Goal: Task Accomplishment & Management: Use online tool/utility

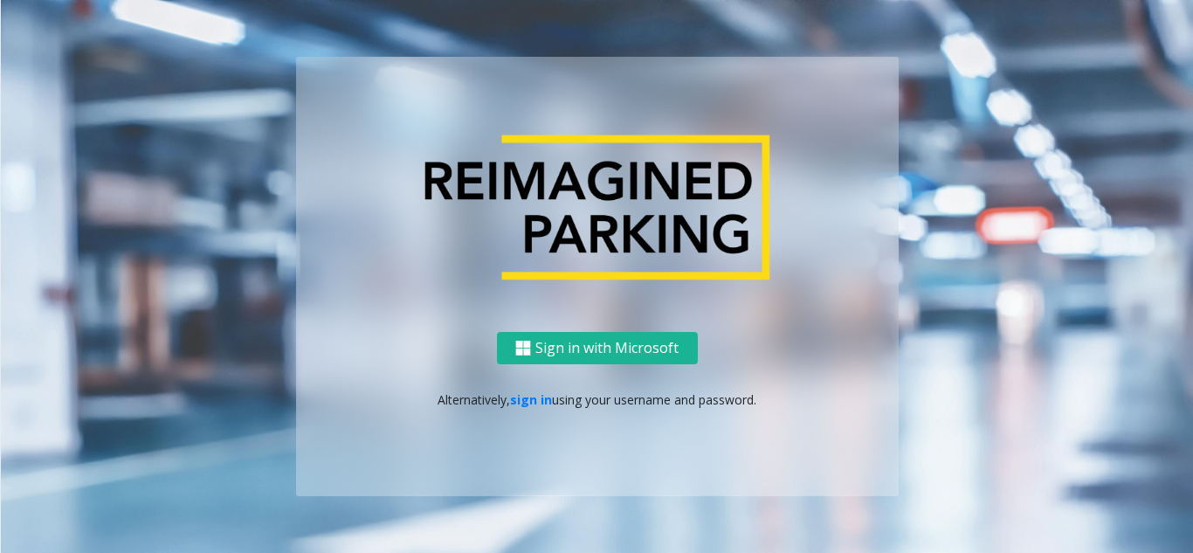
click at [536, 409] on div "Sign in with Microsoft Alternatively, sign in using your username and password." at bounding box center [597, 414] width 602 height 164
click at [535, 393] on link "sign in" at bounding box center [531, 399] width 42 height 17
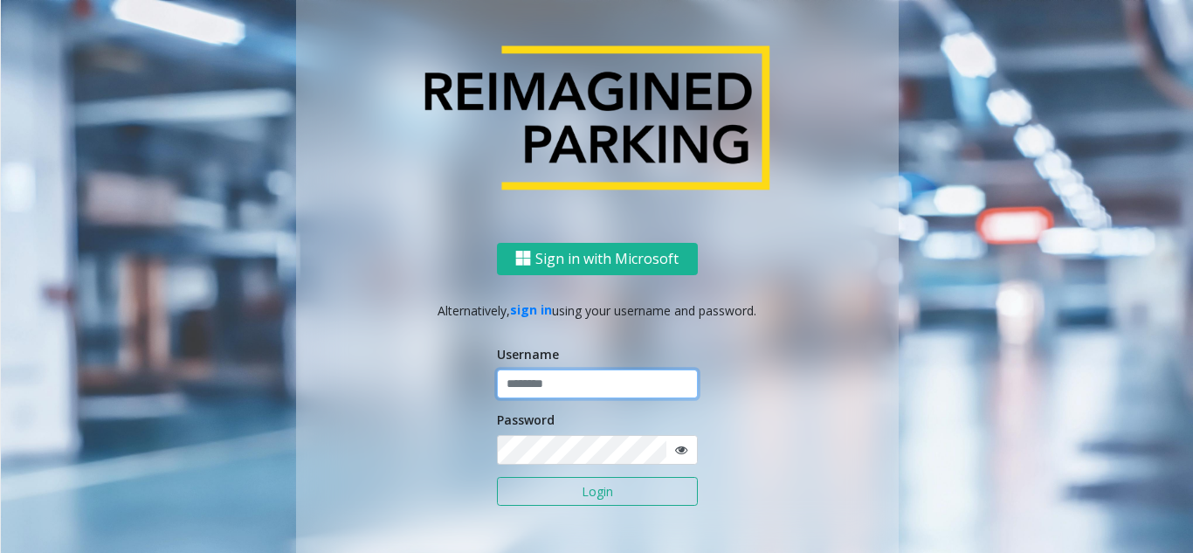
click at [535, 392] on input "text" at bounding box center [597, 384] width 201 height 30
type input "********"
click at [678, 451] on icon at bounding box center [681, 450] width 12 height 12
click at [595, 498] on button "Login" at bounding box center [597, 492] width 201 height 30
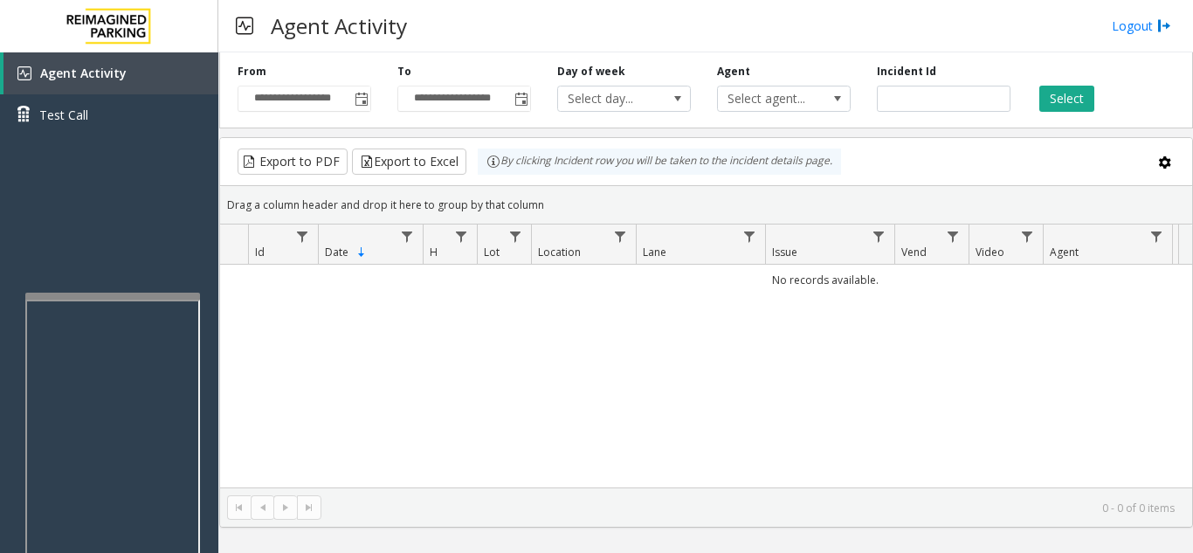
click at [119, 298] on div at bounding box center [112, 296] width 175 height 7
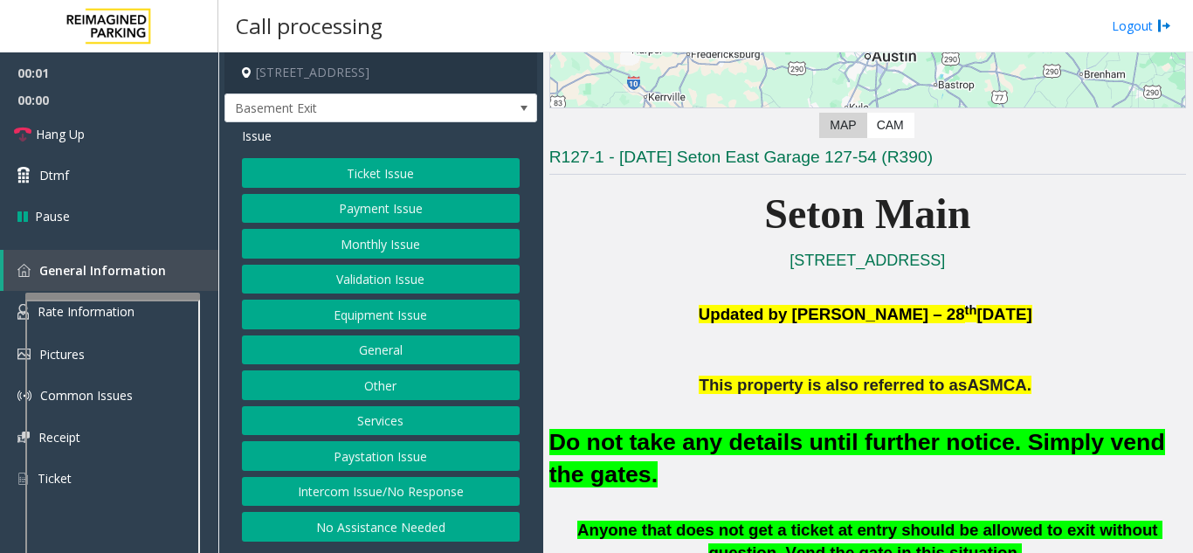
scroll to position [349, 0]
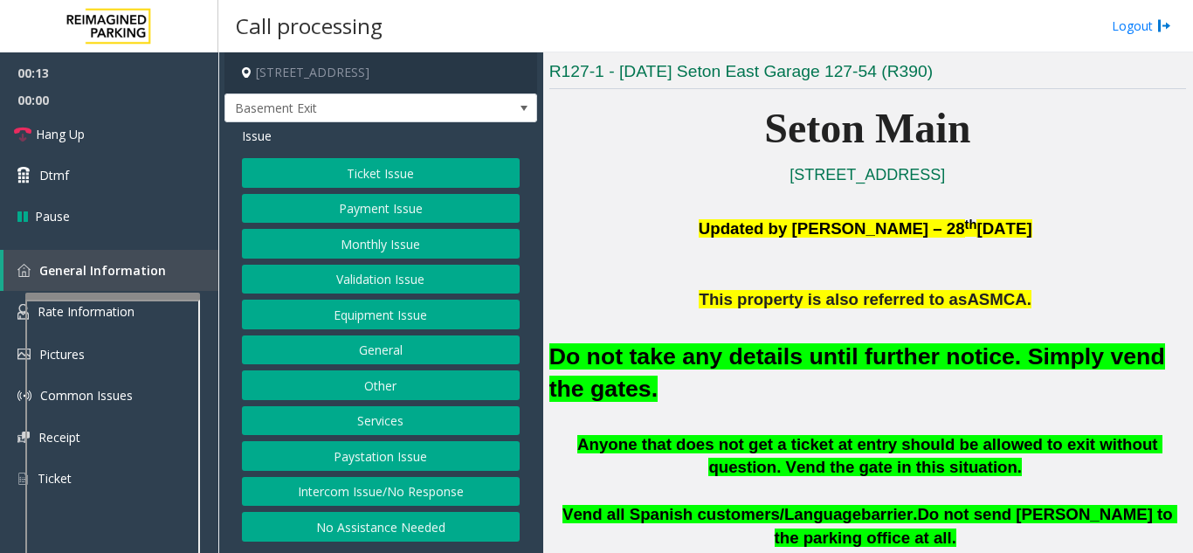
click at [380, 319] on button "Equipment Issue" at bounding box center [381, 314] width 278 height 30
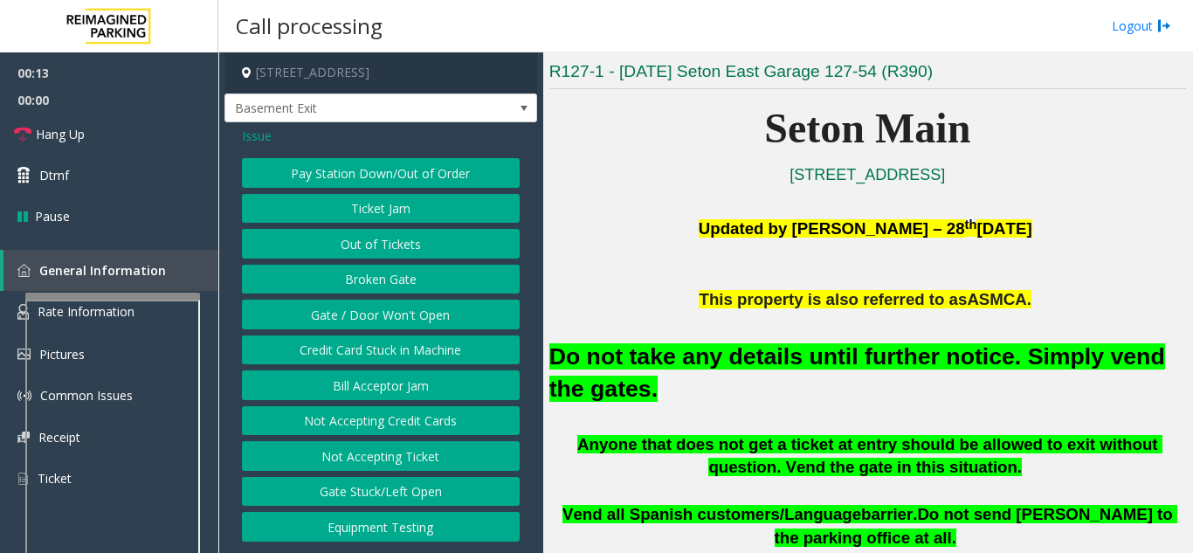
click at [380, 319] on button "Gate / Door Won't Open" at bounding box center [381, 314] width 278 height 30
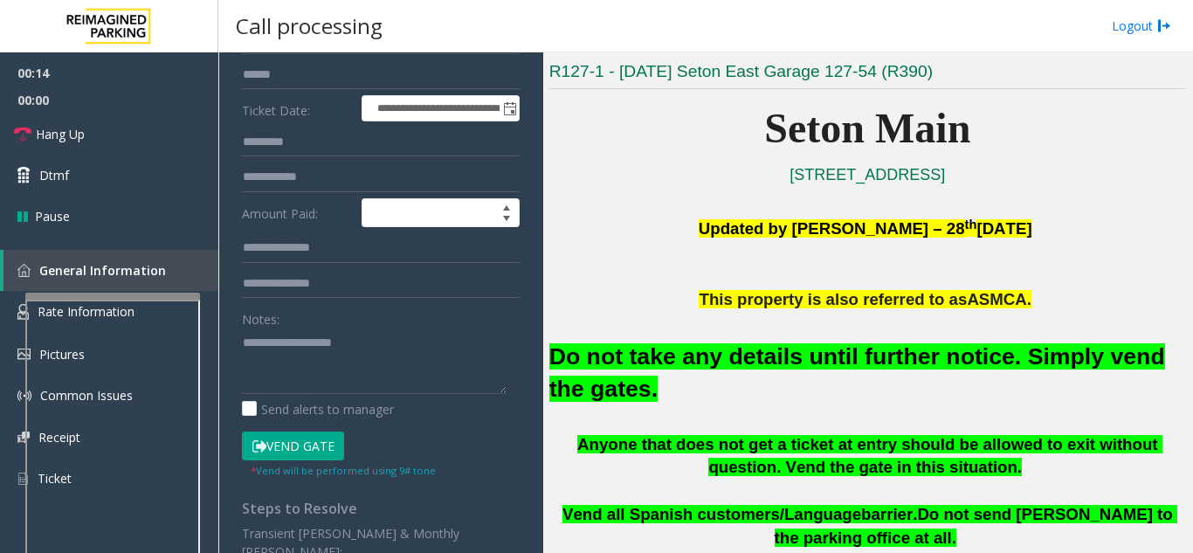
scroll to position [262, 0]
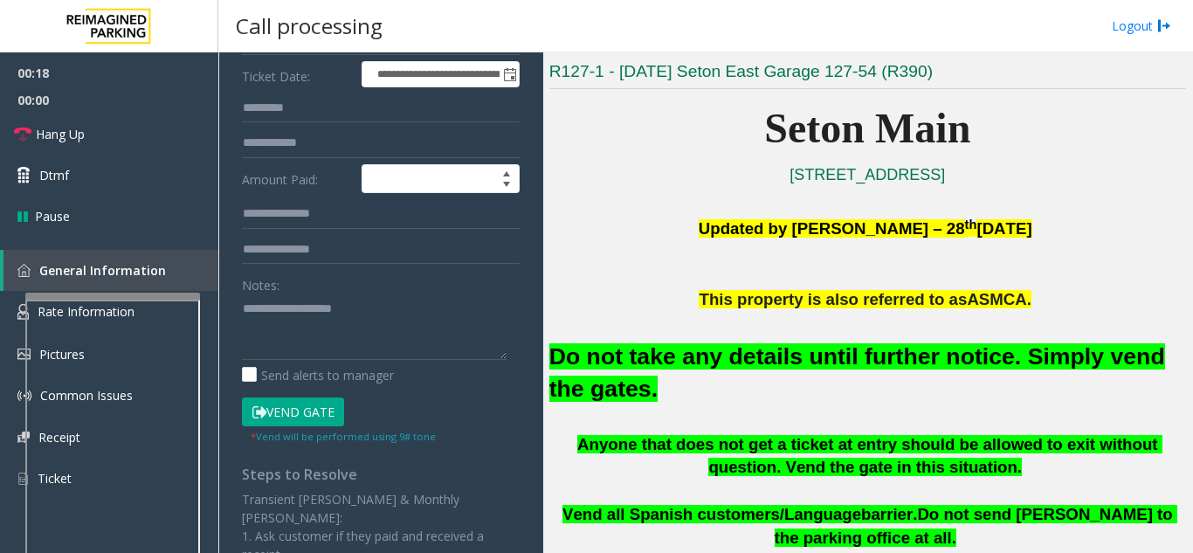
click at [310, 404] on button "Vend Gate" at bounding box center [293, 412] width 102 height 30
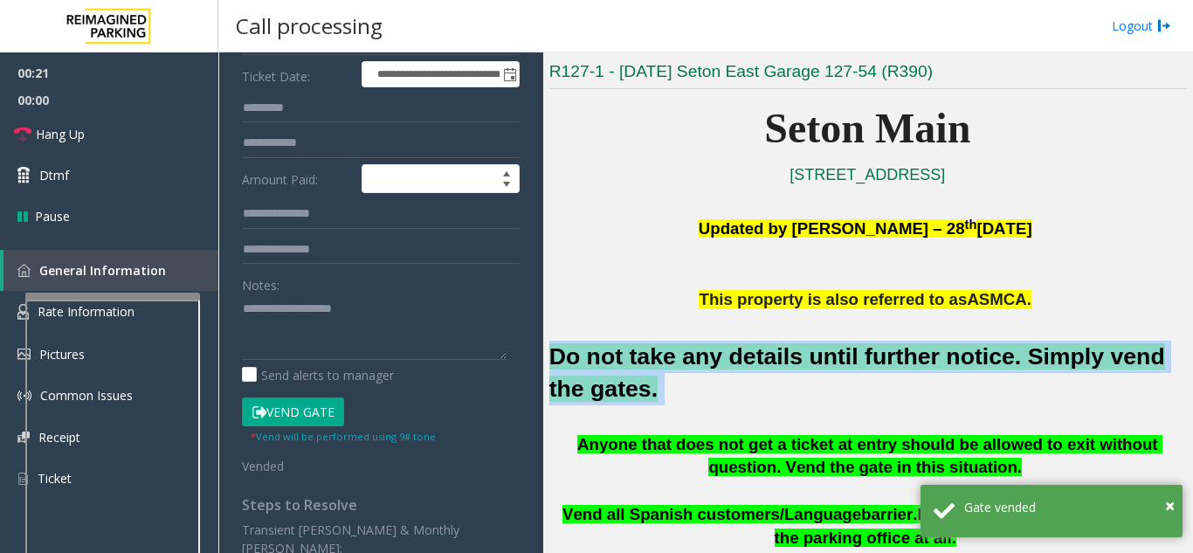
drag, startPoint x: 614, startPoint y: 389, endPoint x: 551, endPoint y: 348, distance: 75.6
click at [551, 348] on h2 "Do not take any details until further notice. Simply vend the gates." at bounding box center [867, 373] width 637 height 65
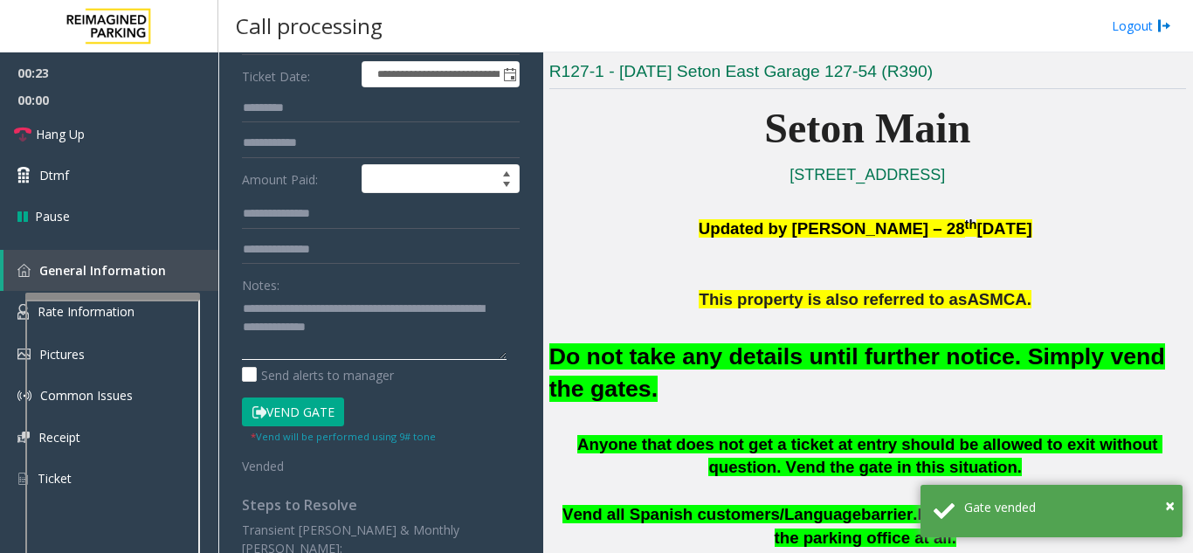
type textarea "**********"
click at [515, 341] on div "**********" at bounding box center [381, 357] width 304 height 875
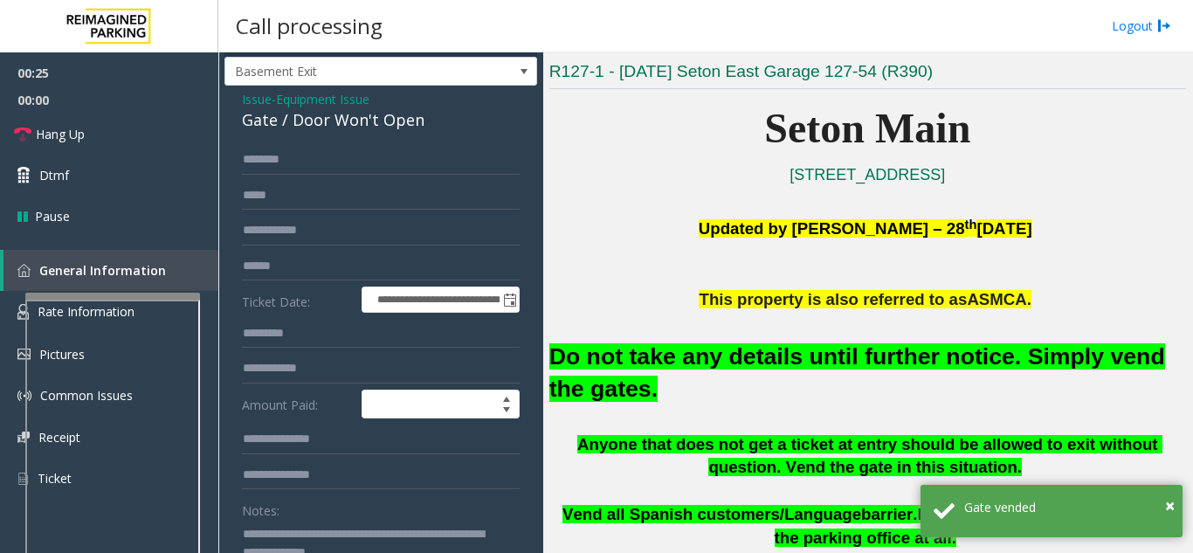
scroll to position [0, 0]
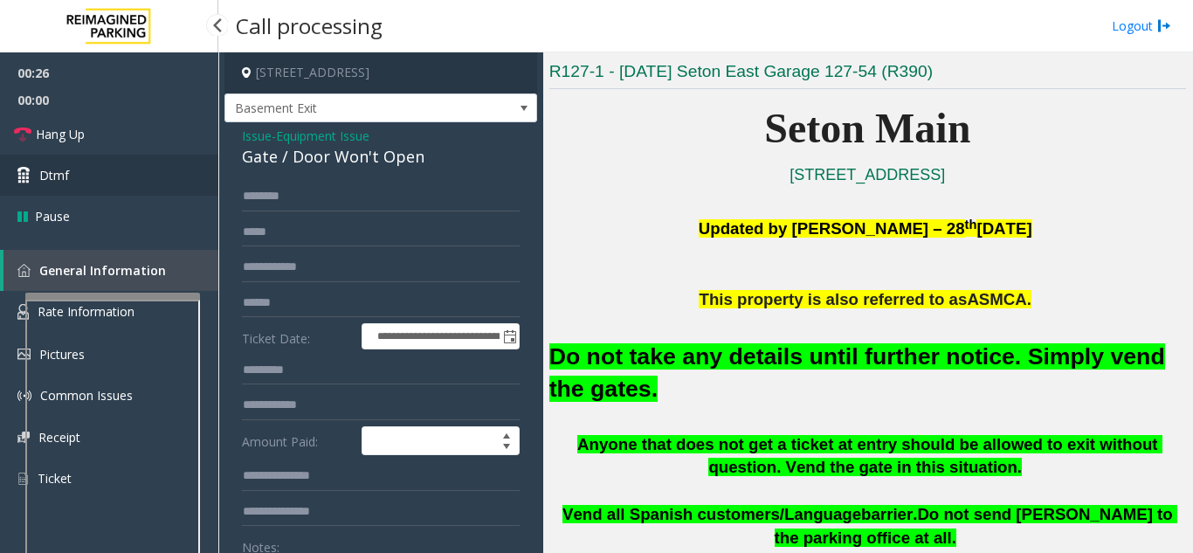
click at [48, 174] on span "Dtmf" at bounding box center [54, 175] width 30 height 18
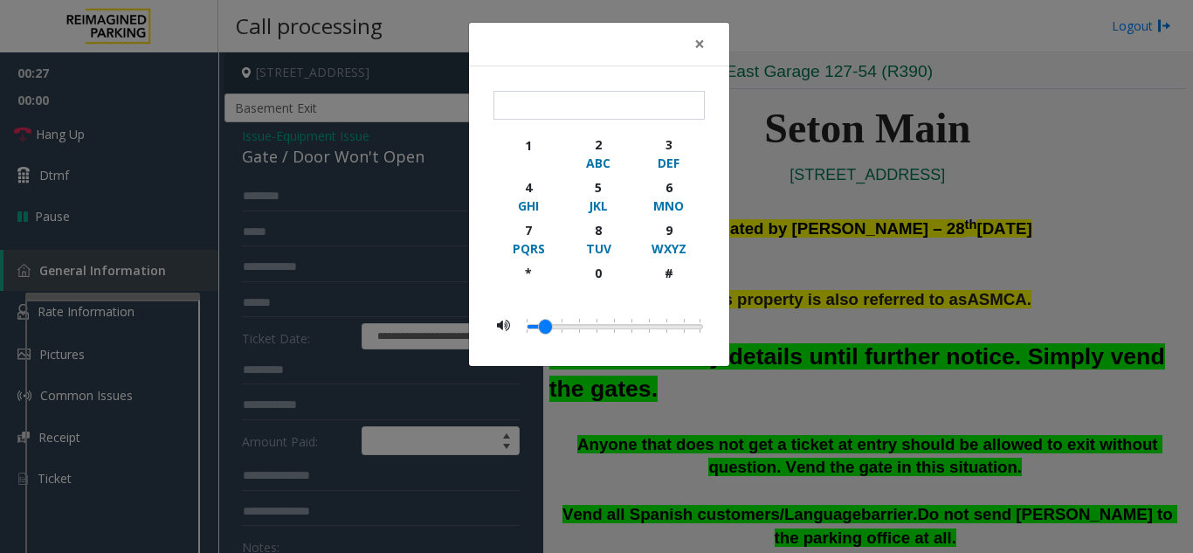
click at [106, 148] on div "× 1 2 ABC 3 DEF 4 GHI 5 JKL 6 MNO 7 PQRS 8 TUV 9 WXYZ * 0 #" at bounding box center [596, 276] width 1193 height 553
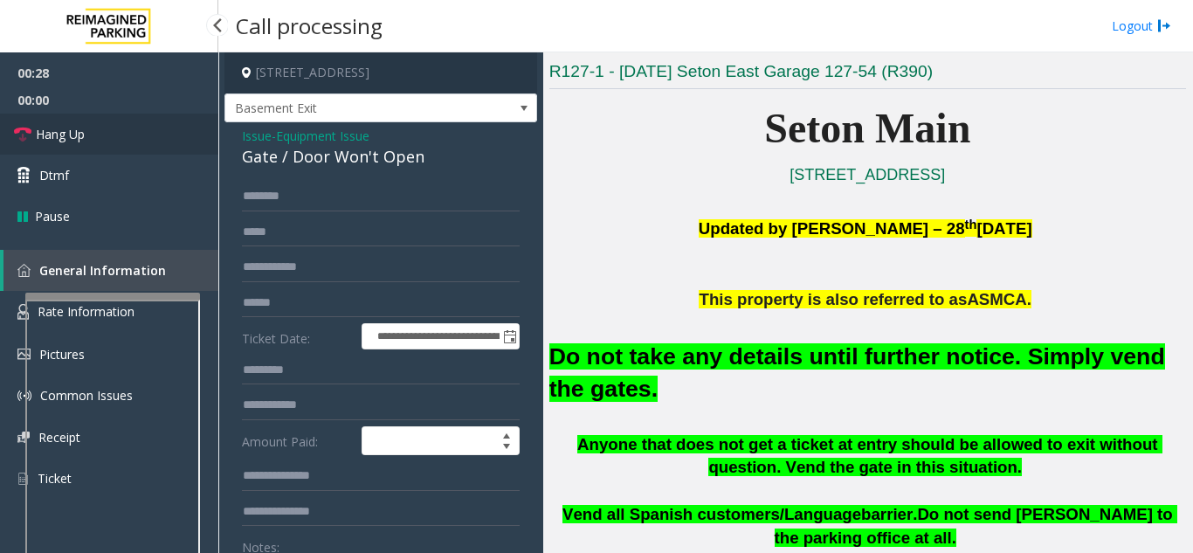
click at [101, 138] on link "Hang Up" at bounding box center [109, 134] width 218 height 41
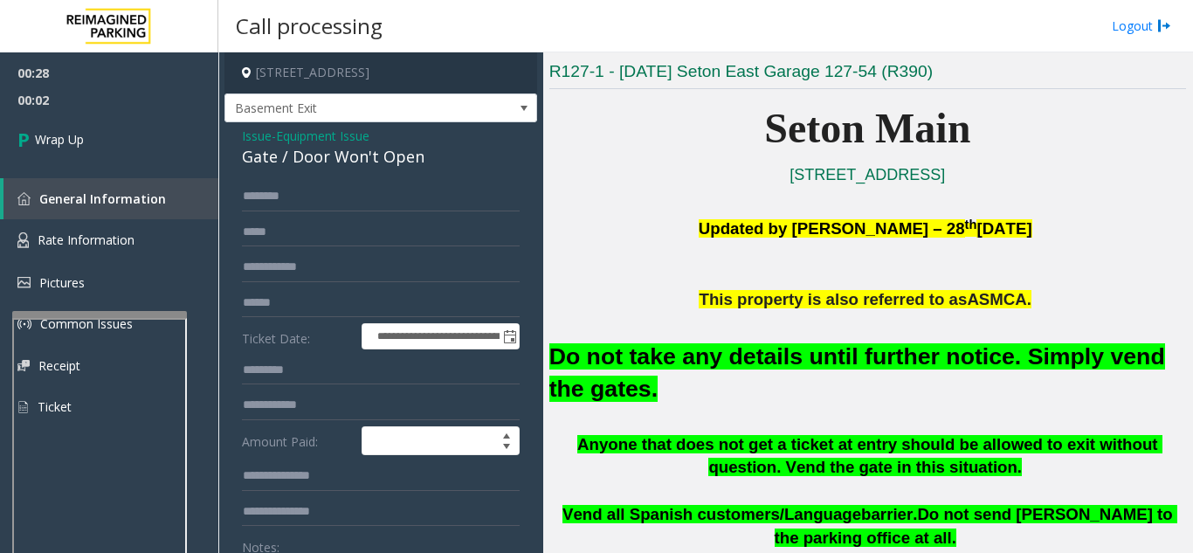
click at [108, 319] on div at bounding box center [99, 516] width 175 height 410
click at [111, 131] on link "Wrap Up" at bounding box center [109, 140] width 218 height 52
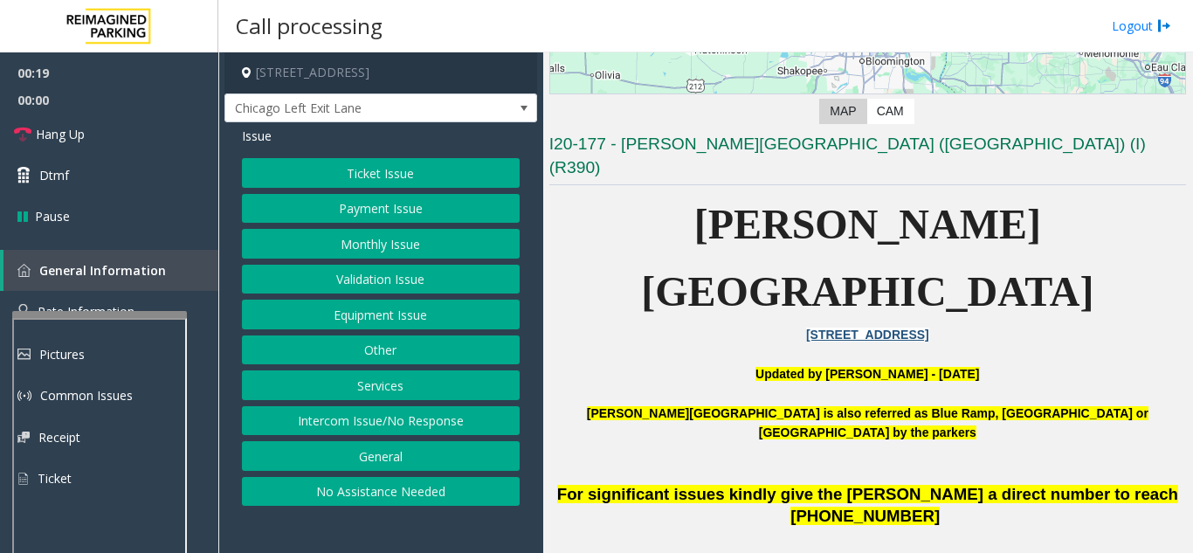
scroll to position [262, 0]
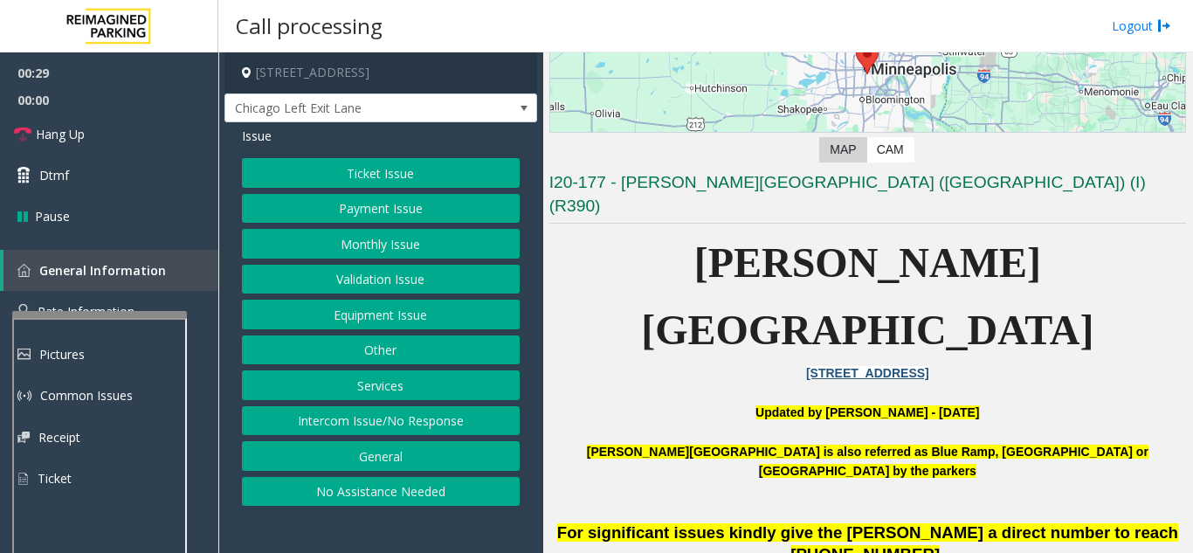
click at [407, 420] on button "Intercom Issue/No Response" at bounding box center [381, 421] width 278 height 30
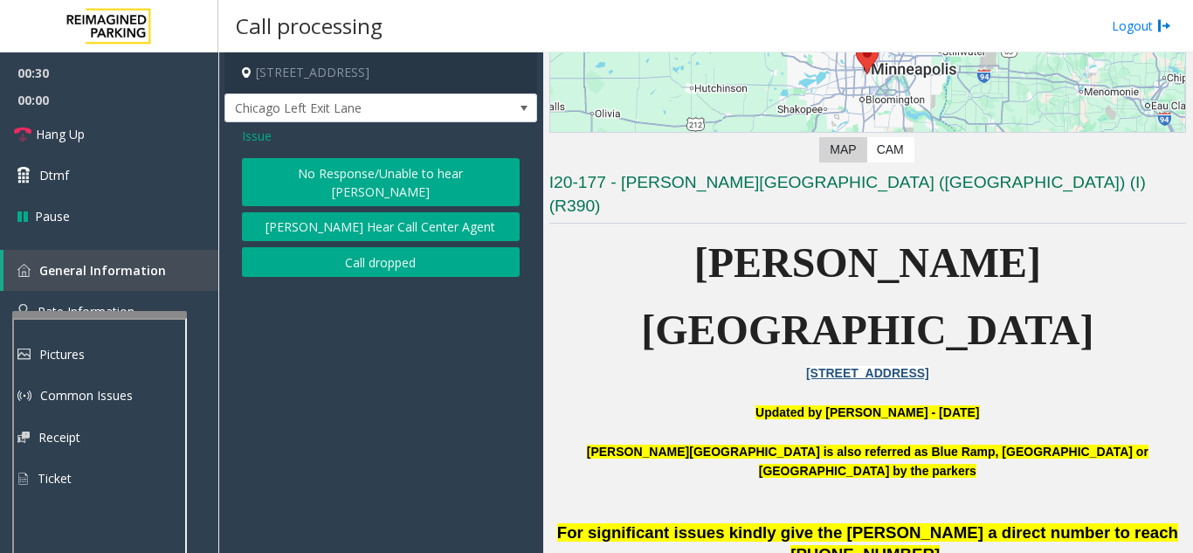
click at [318, 184] on button "No Response/Unable to hear [PERSON_NAME]" at bounding box center [381, 182] width 278 height 48
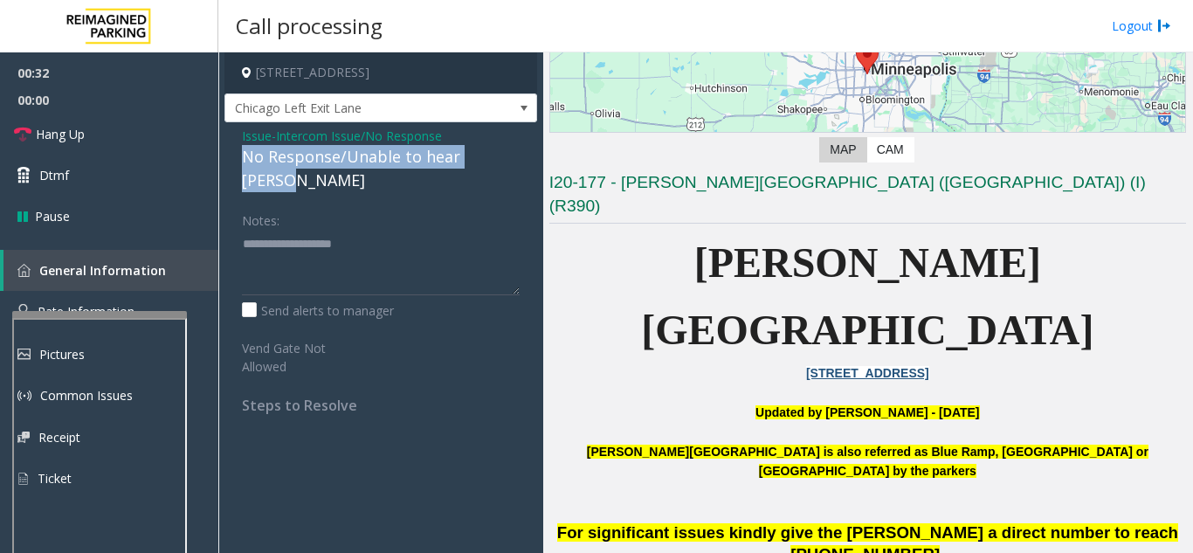
drag, startPoint x: 272, startPoint y: 158, endPoint x: 460, endPoint y: 156, distance: 187.7
click at [524, 164] on div "Issue - Intercom Issue/No Response No Response/Unable to hear [PERSON_NAME] Not…" at bounding box center [380, 276] width 313 height 309
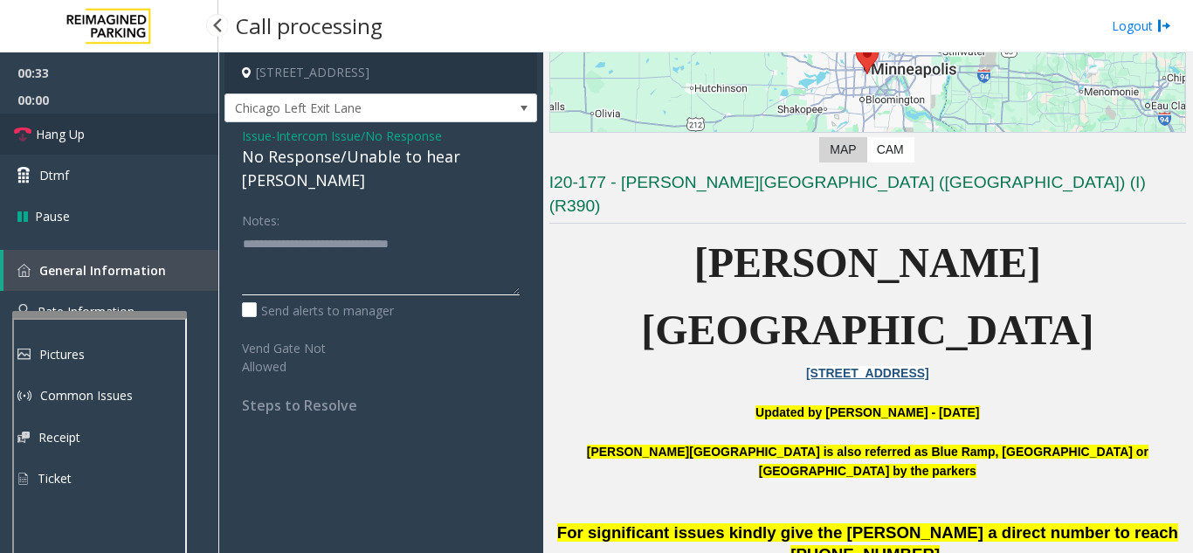
type textarea "**********"
click at [109, 128] on link "Hang Up" at bounding box center [109, 134] width 218 height 41
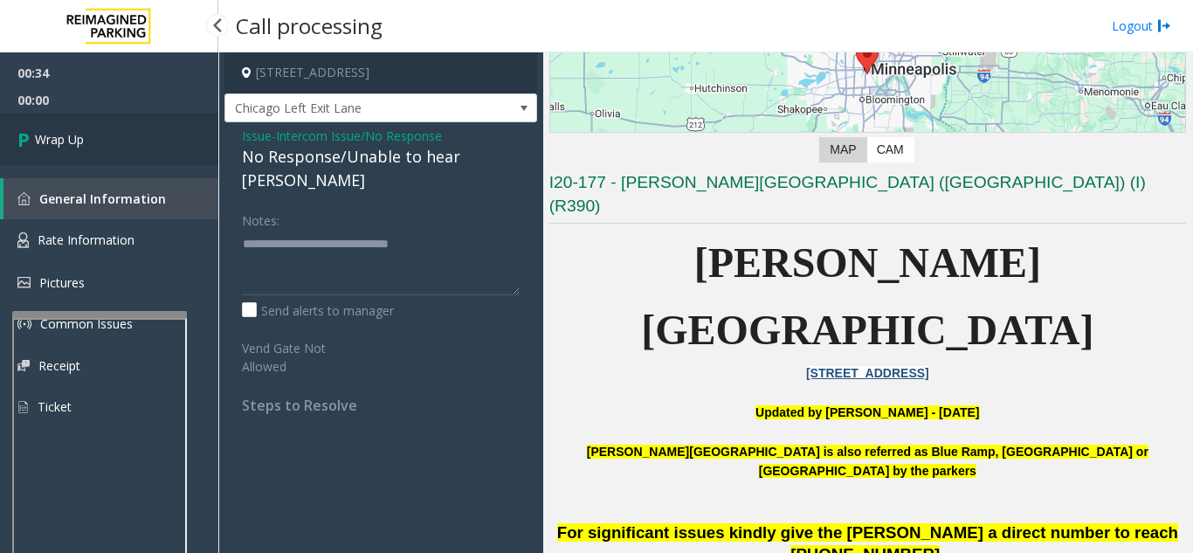
click at [109, 132] on link "Wrap Up" at bounding box center [109, 140] width 218 height 52
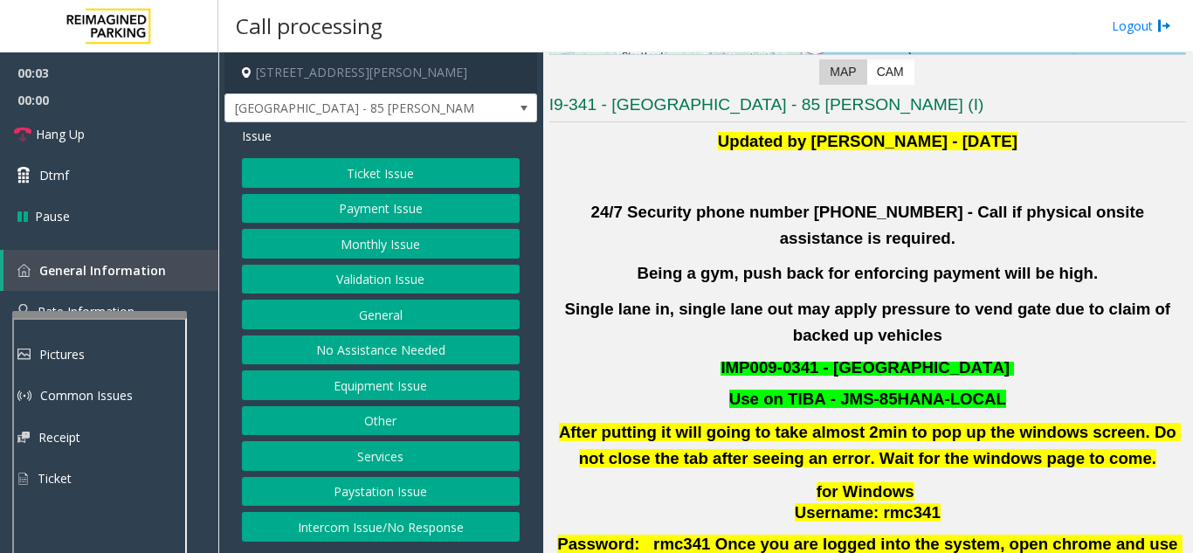
scroll to position [349, 0]
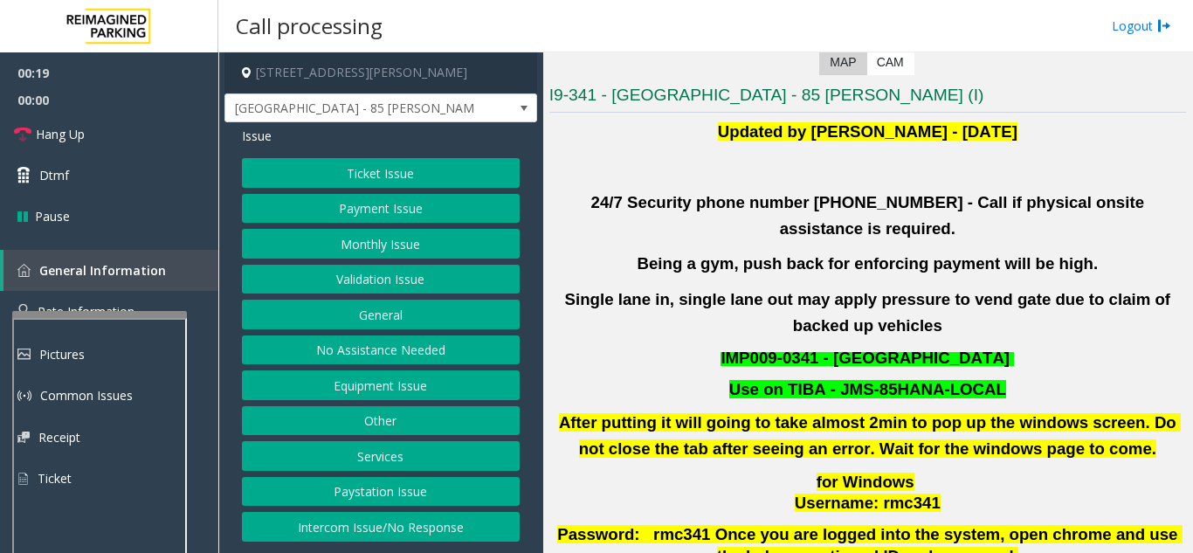
click at [342, 169] on button "Ticket Issue" at bounding box center [381, 173] width 278 height 30
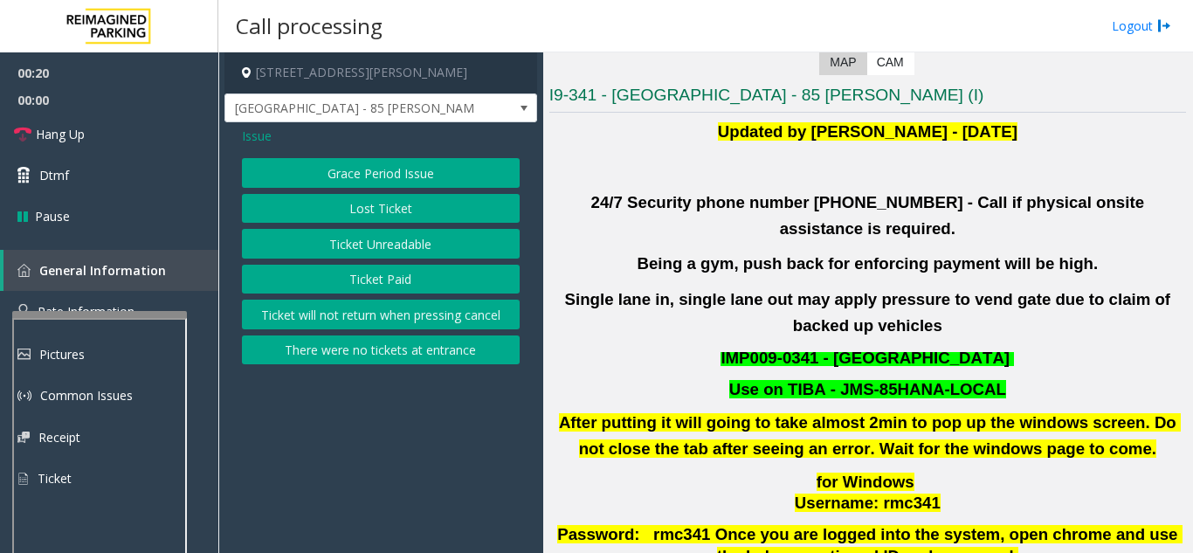
click at [350, 251] on button "Ticket Unreadable" at bounding box center [381, 244] width 278 height 30
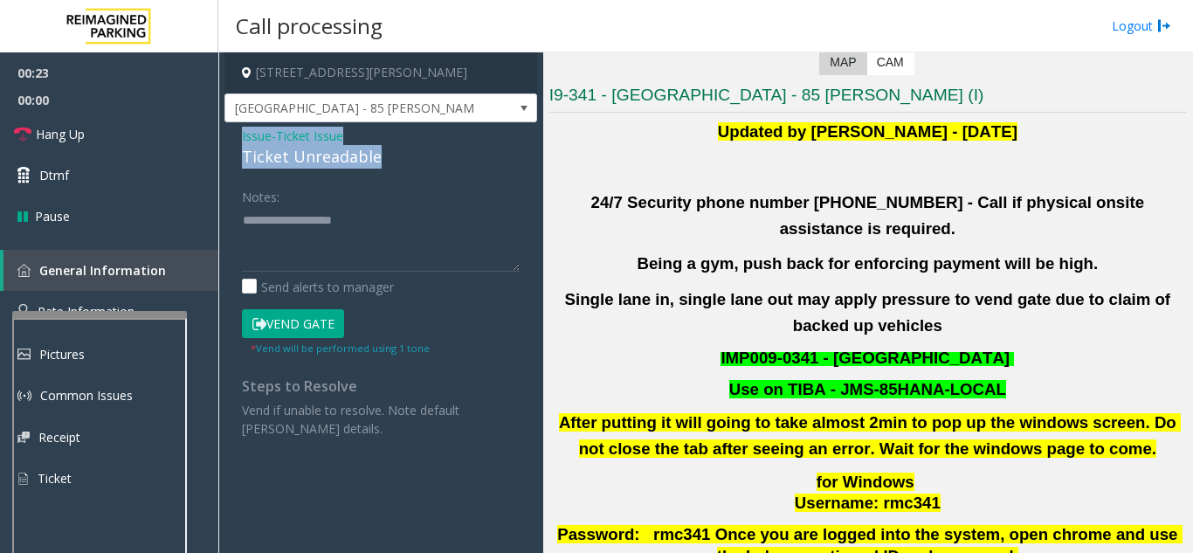
drag, startPoint x: 240, startPoint y: 135, endPoint x: 406, endPoint y: 163, distance: 168.2
click at [406, 163] on div "Issue - Ticket Issue Ticket Unreadable Notes: Send alerts to manager Vend Gate …" at bounding box center [380, 288] width 313 height 333
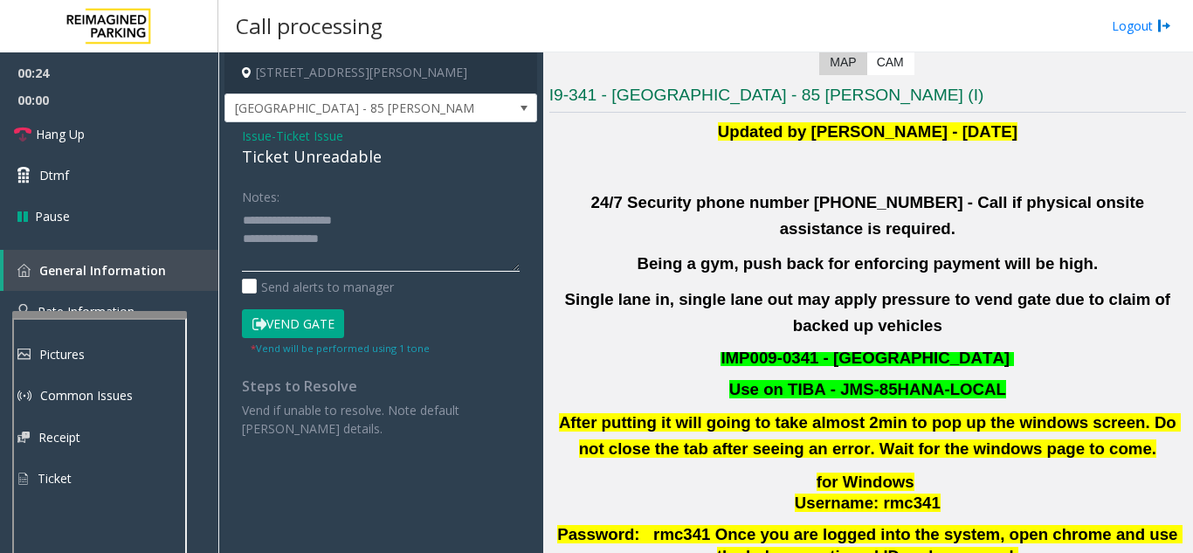
click at [418, 217] on textarea at bounding box center [381, 238] width 278 height 65
click at [285, 219] on textarea at bounding box center [381, 238] width 278 height 65
click at [394, 197] on div "Notes:" at bounding box center [381, 227] width 278 height 90
drag, startPoint x: 369, startPoint y: 214, endPoint x: 277, endPoint y: 226, distance: 93.4
click at [277, 226] on textarea at bounding box center [381, 238] width 278 height 65
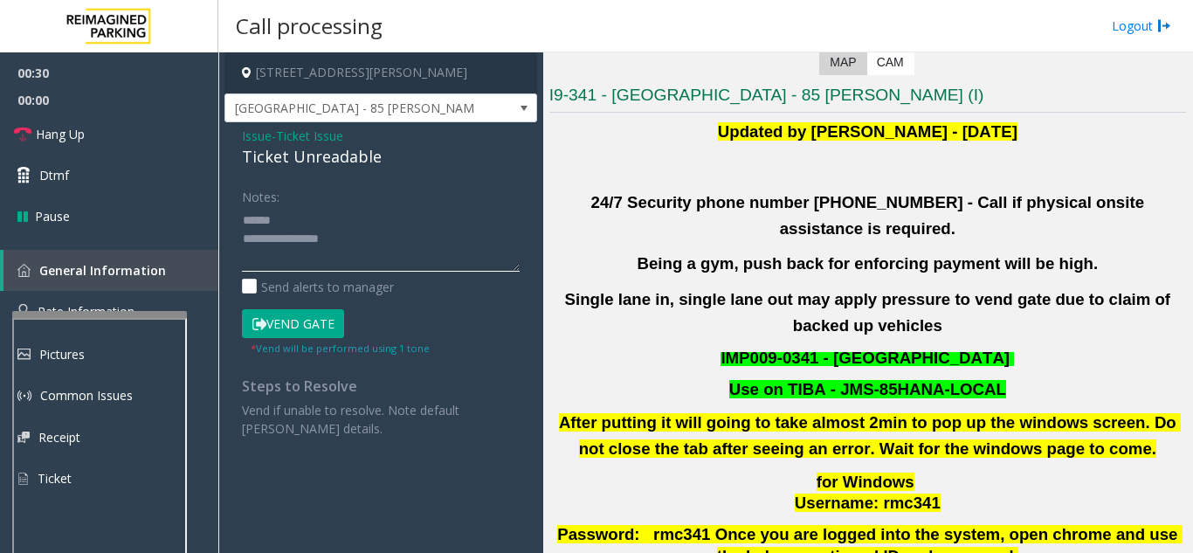
click at [396, 241] on textarea at bounding box center [381, 238] width 278 height 65
click at [348, 238] on textarea at bounding box center [381, 238] width 278 height 65
click at [285, 256] on textarea at bounding box center [381, 238] width 278 height 65
click at [320, 319] on button "Vend Gate" at bounding box center [293, 324] width 102 height 30
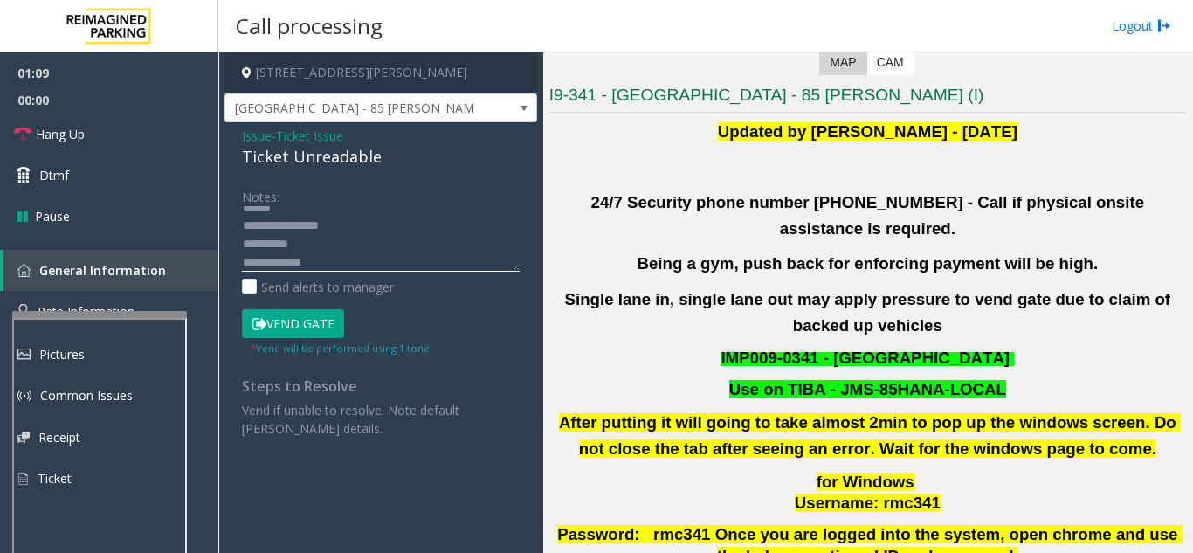
click at [335, 236] on textarea at bounding box center [381, 238] width 278 height 65
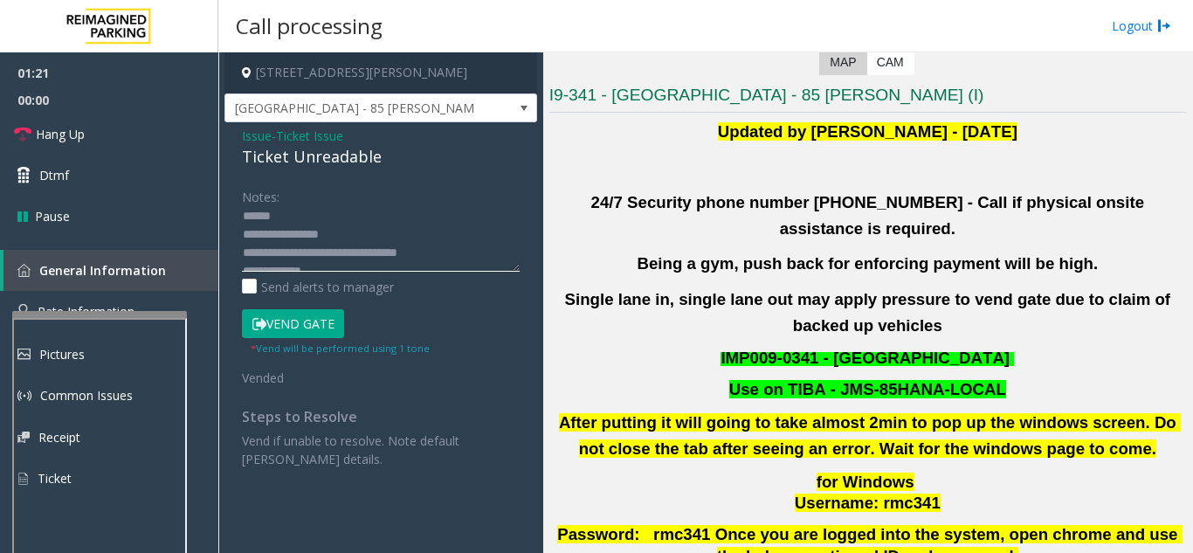
scroll to position [0, 0]
type textarea "**********"
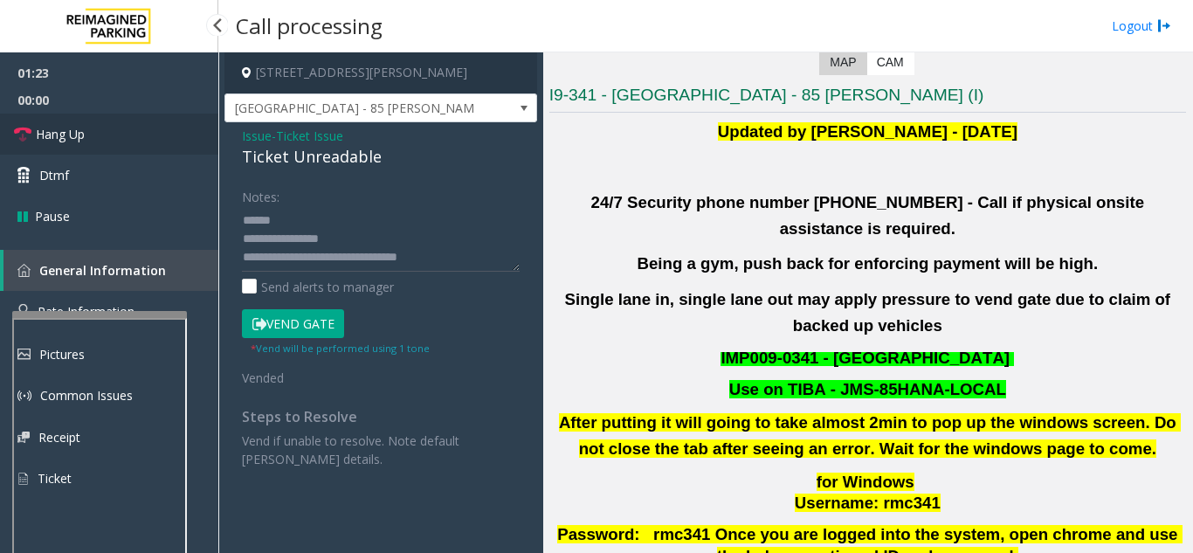
click at [85, 148] on link "Hang Up" at bounding box center [109, 134] width 218 height 41
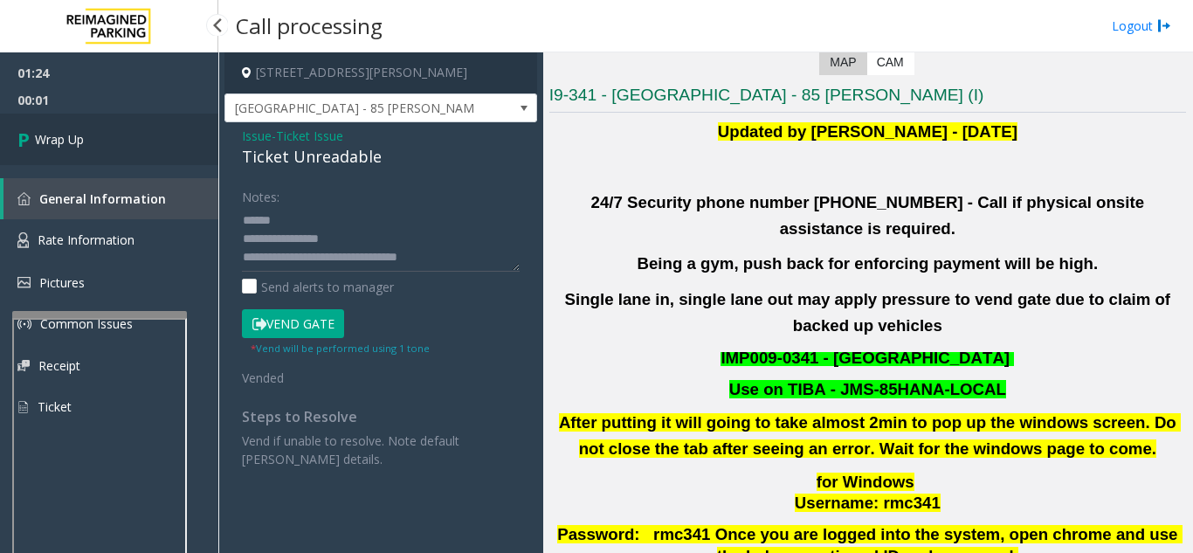
click at [84, 148] on span "Wrap Up" at bounding box center [59, 139] width 49 height 18
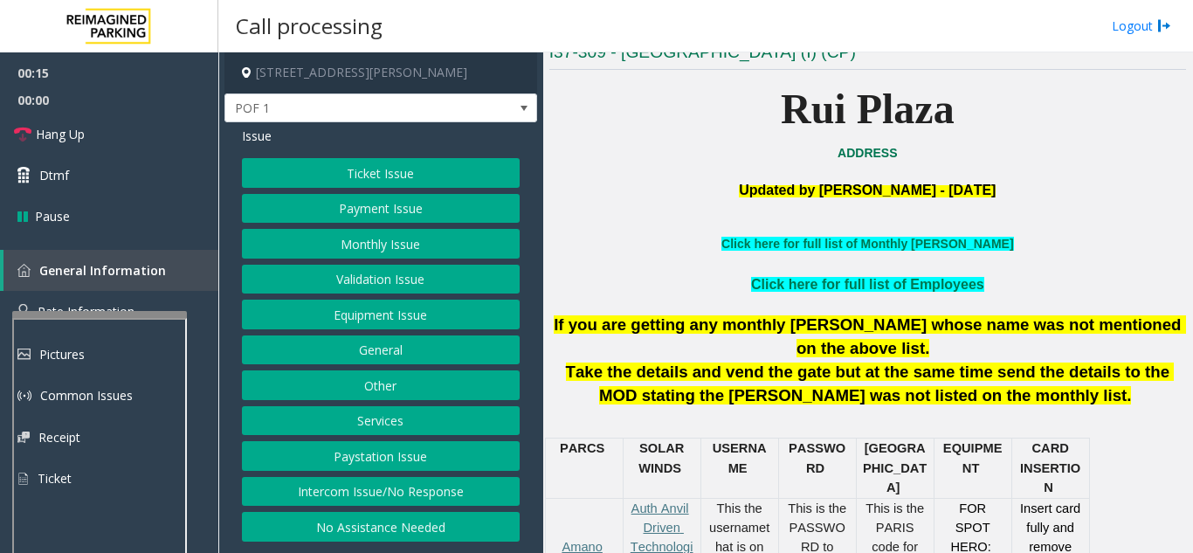
scroll to position [437, 0]
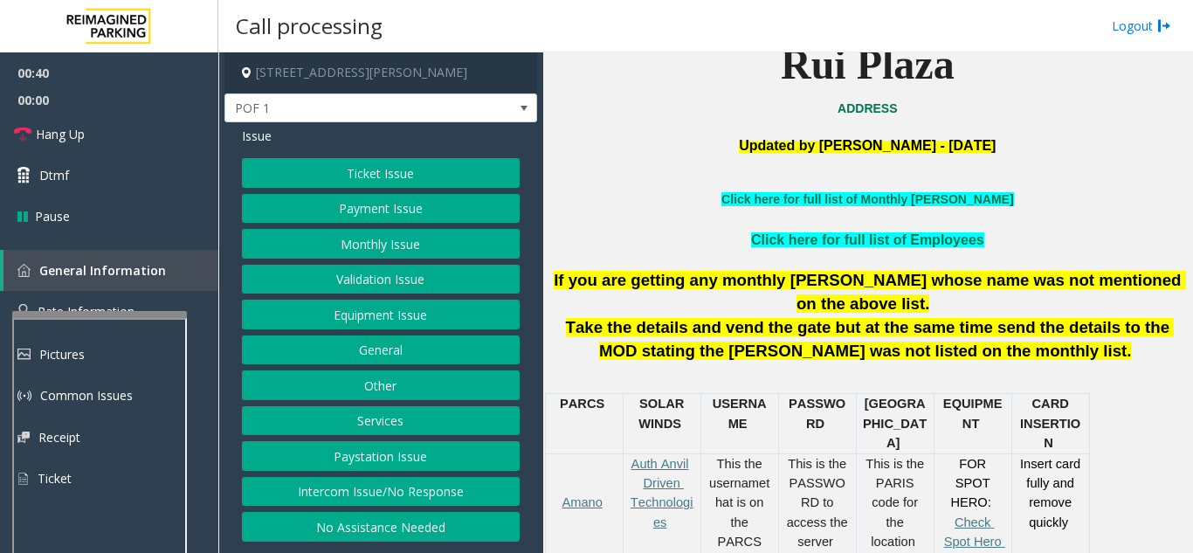
click at [362, 178] on button "Ticket Issue" at bounding box center [381, 173] width 278 height 30
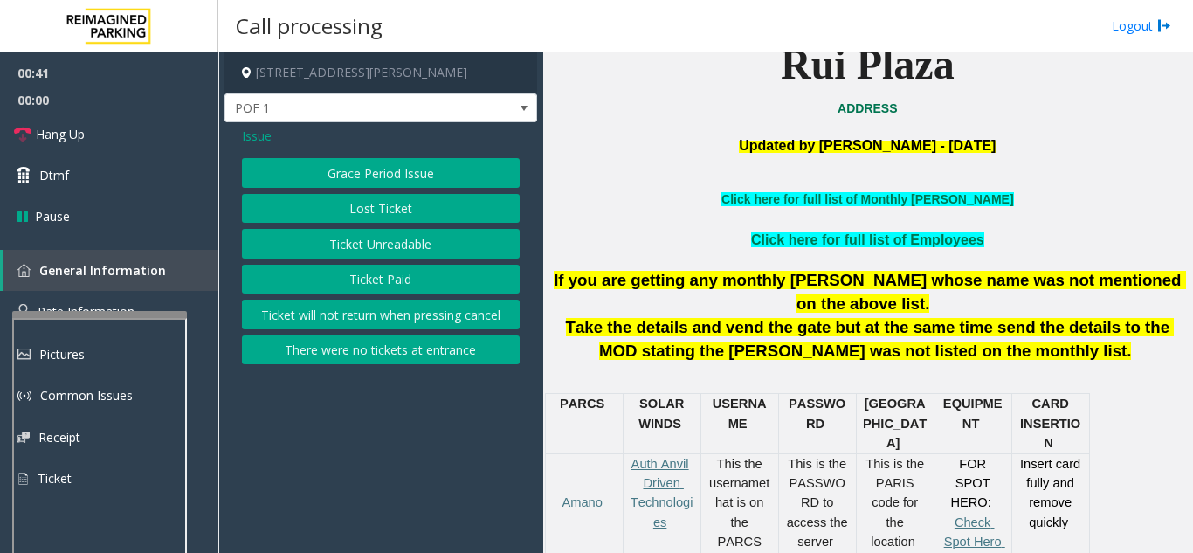
click at [365, 246] on button "Ticket Unreadable" at bounding box center [381, 244] width 278 height 30
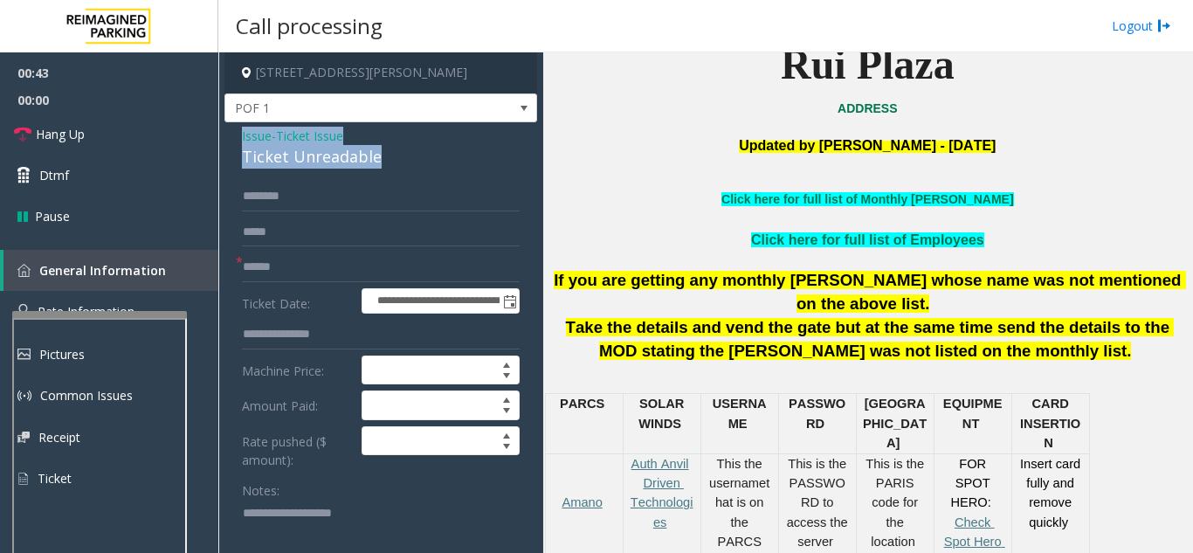
drag, startPoint x: 241, startPoint y: 134, endPoint x: 404, endPoint y: 162, distance: 165.8
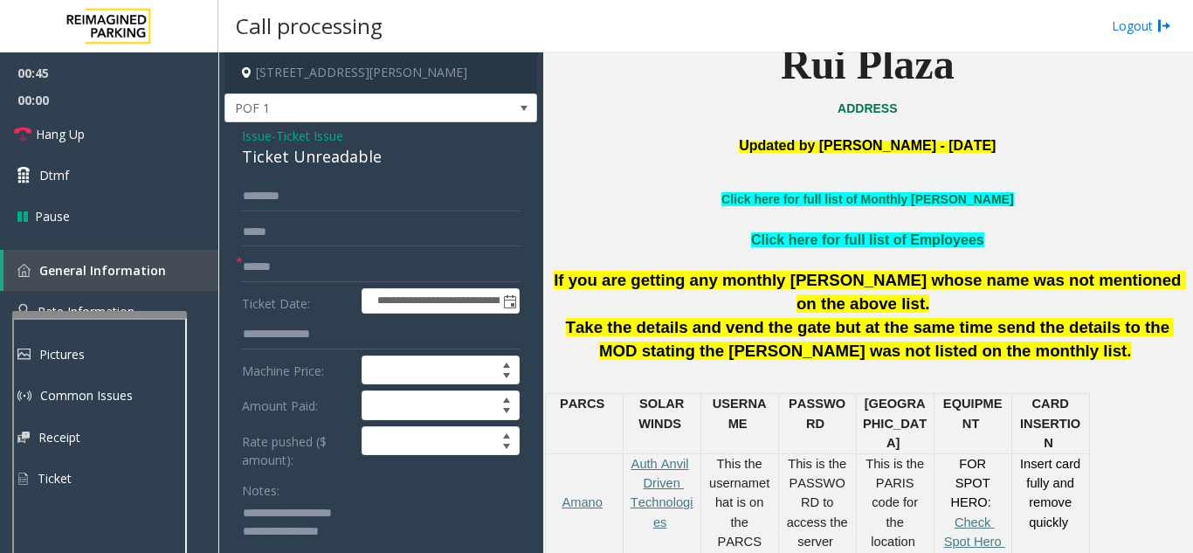
click at [370, 512] on textarea at bounding box center [374, 531] width 265 height 65
drag, startPoint x: 285, startPoint y: 515, endPoint x: 373, endPoint y: 509, distance: 88.4
click at [373, 509] on textarea at bounding box center [374, 531] width 265 height 65
type textarea "**********"
click at [299, 267] on input "text" at bounding box center [381, 267] width 278 height 30
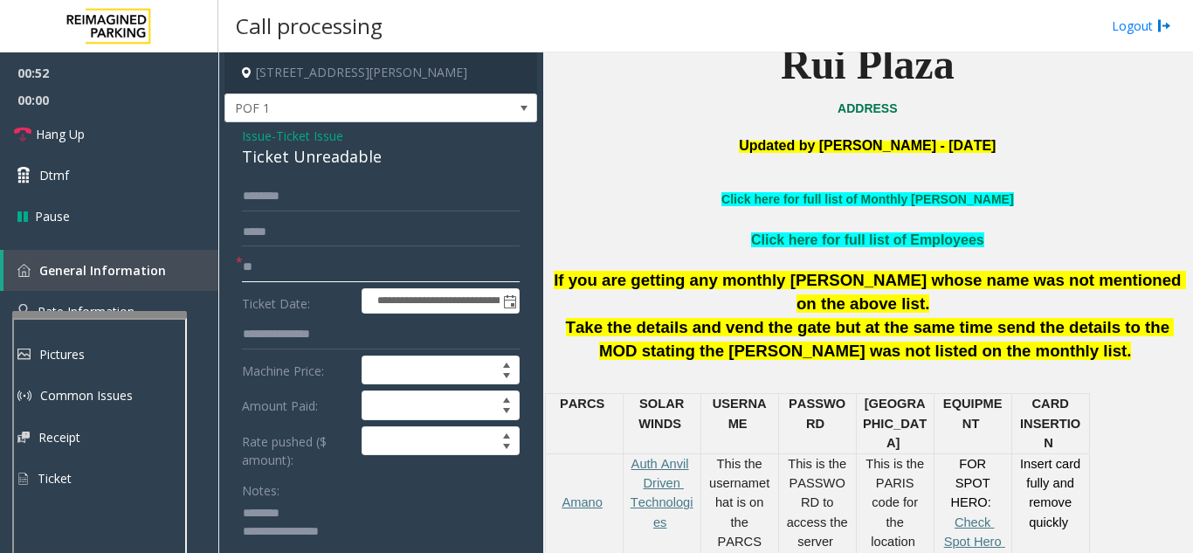
scroll to position [175, 0]
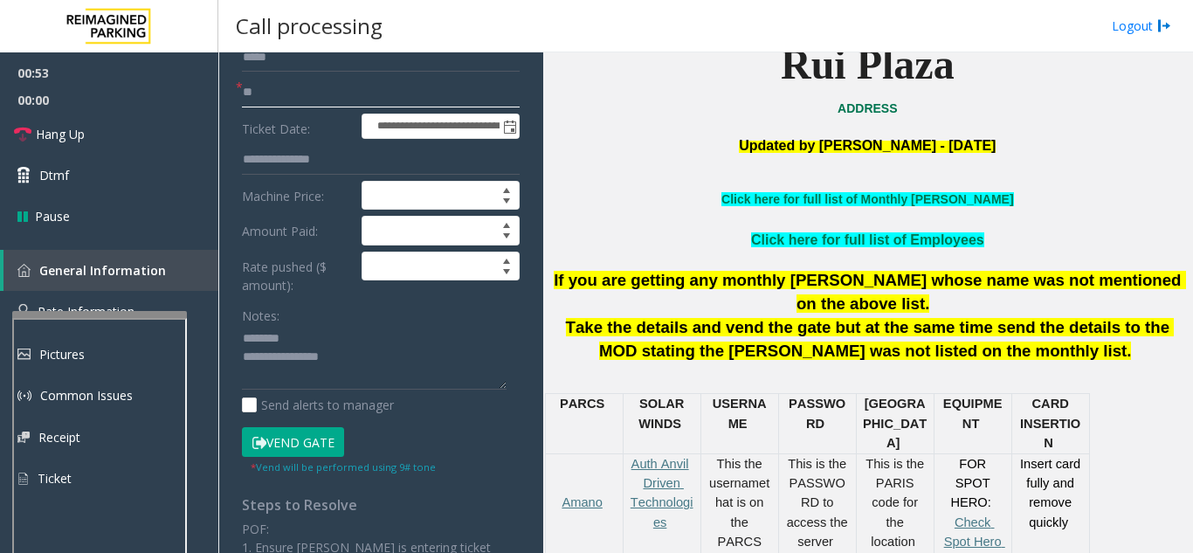
type input "**"
click at [382, 355] on textarea at bounding box center [374, 357] width 265 height 65
click at [128, 144] on link "Hang Up" at bounding box center [109, 134] width 218 height 41
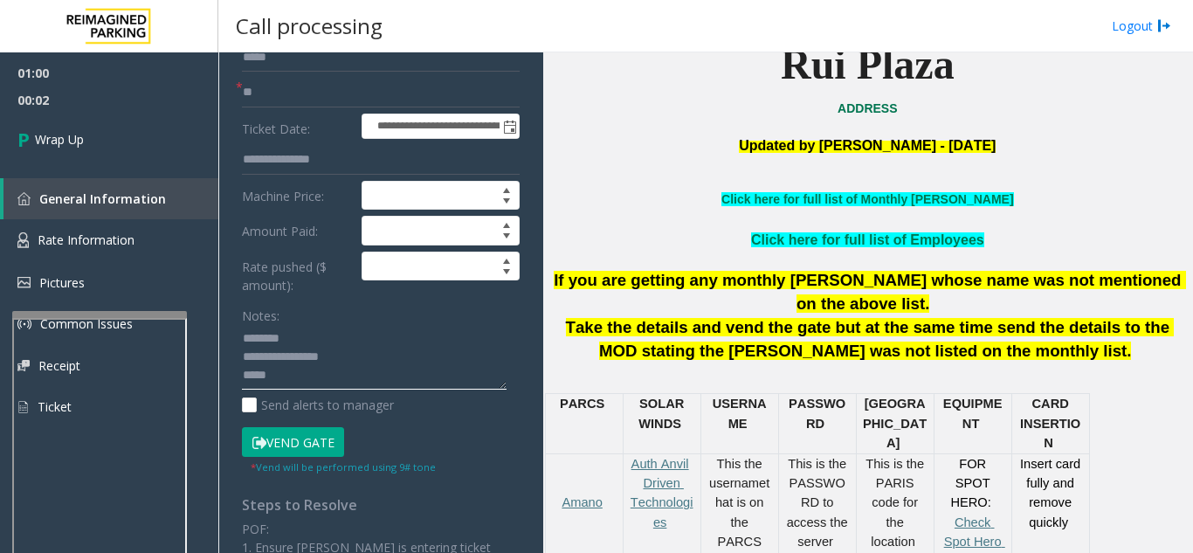
click at [353, 368] on textarea at bounding box center [374, 357] width 265 height 65
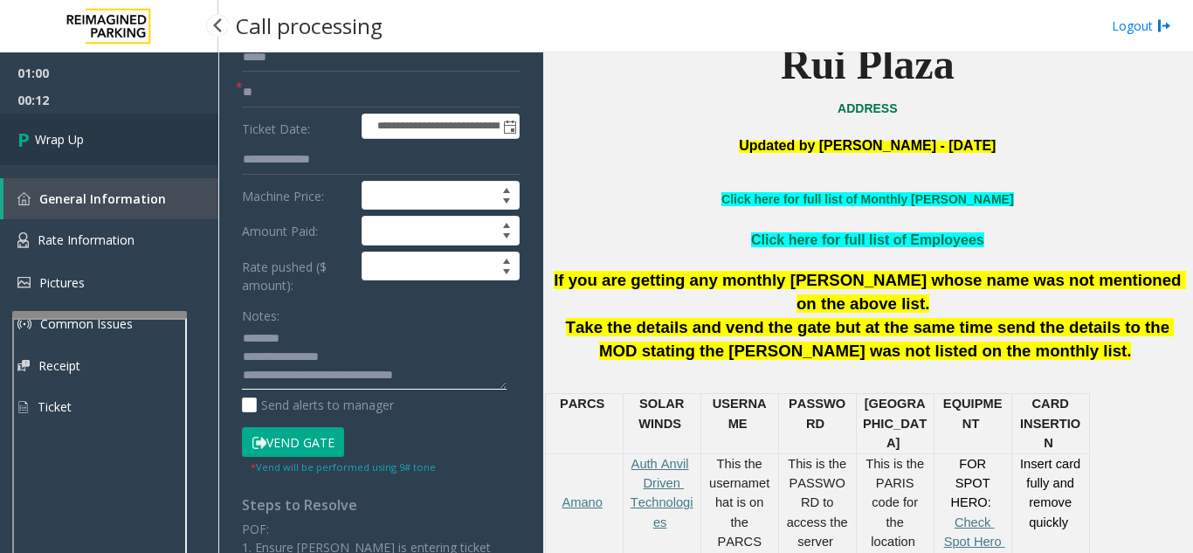
type textarea "**********"
click at [51, 144] on span "Wrap Up" at bounding box center [59, 139] width 49 height 18
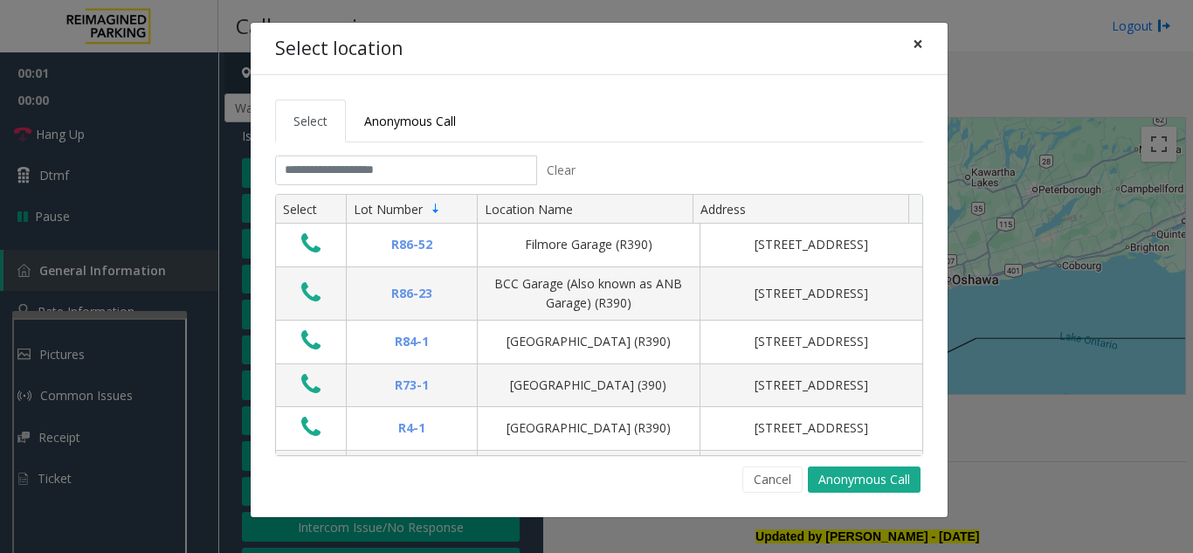
click at [919, 54] on span "×" at bounding box center [917, 43] width 10 height 24
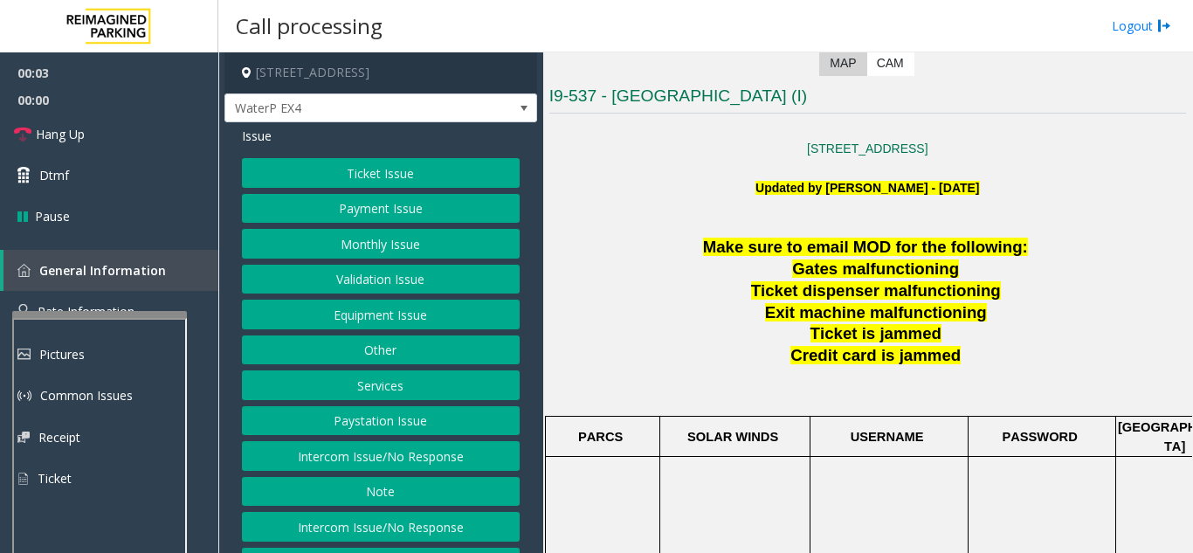
scroll to position [349, 0]
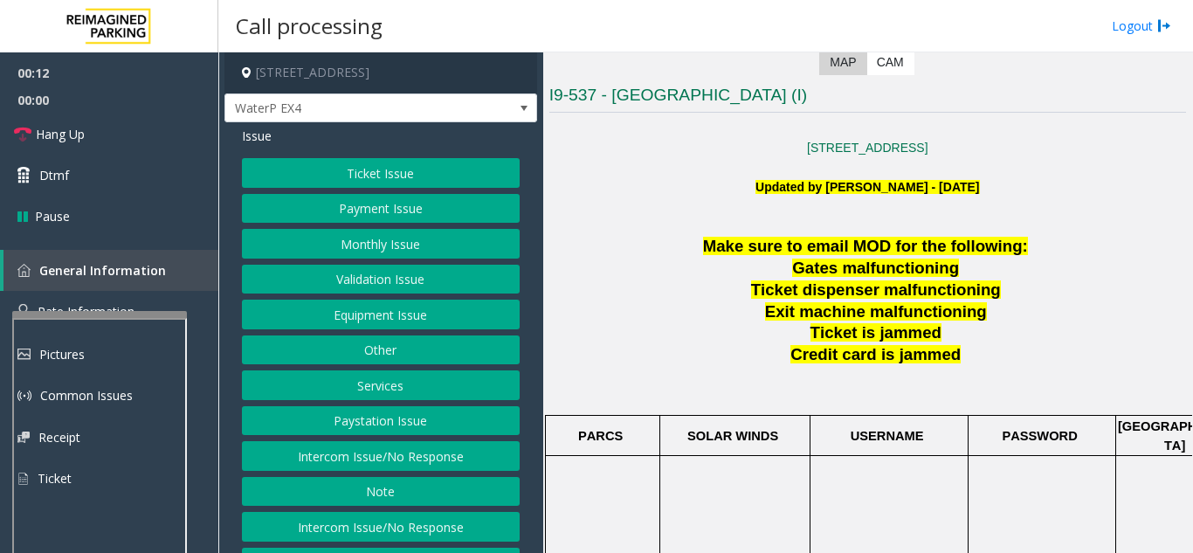
click at [416, 459] on button "Intercom Issue/No Response" at bounding box center [381, 456] width 278 height 30
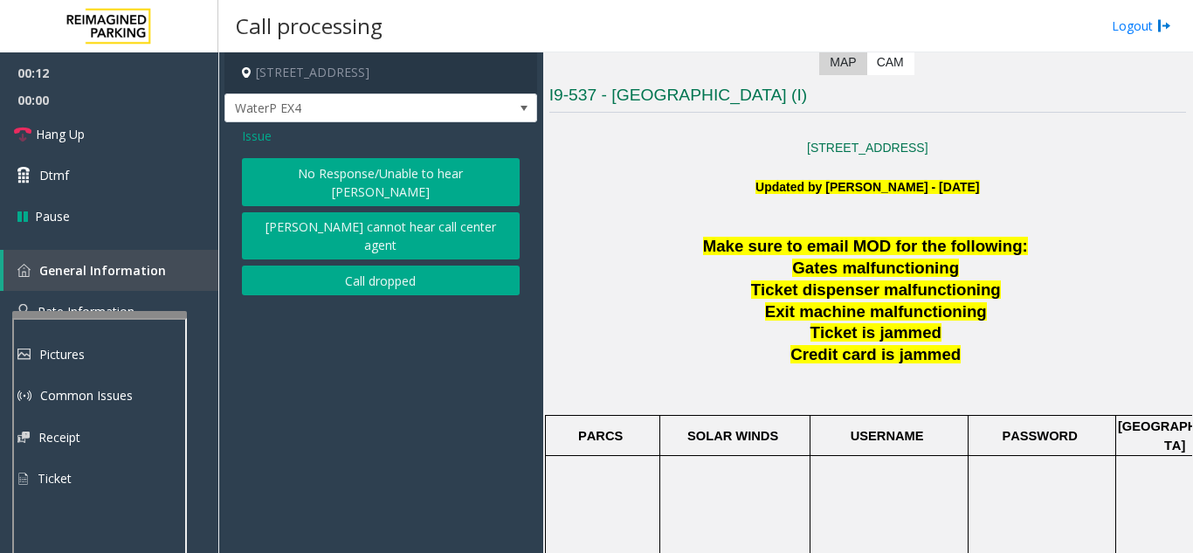
click at [375, 170] on button "No Response/Unable to hear [PERSON_NAME]" at bounding box center [381, 182] width 278 height 48
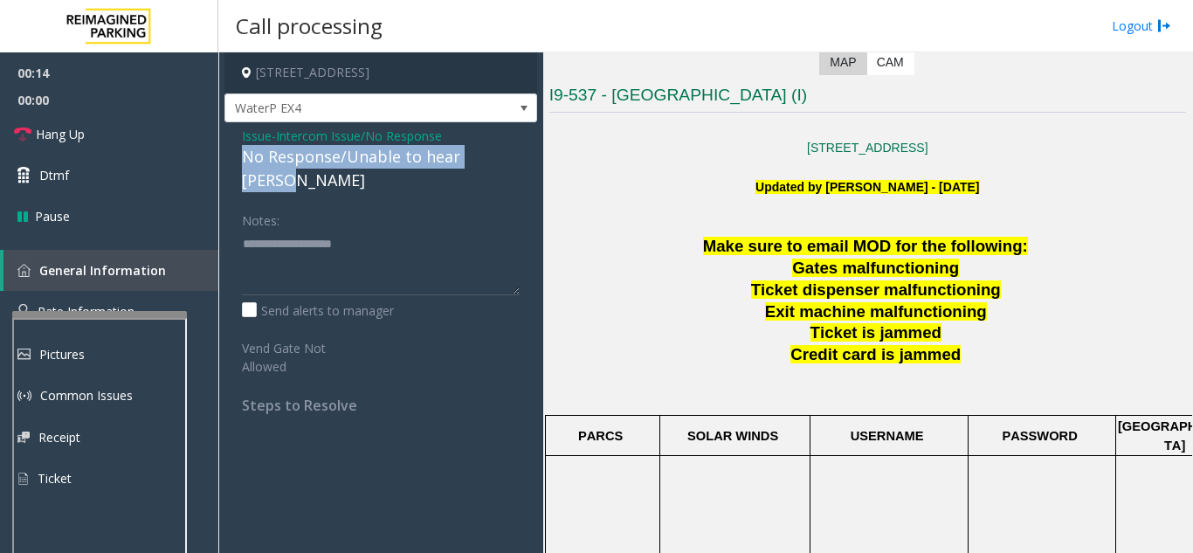
drag, startPoint x: 241, startPoint y: 151, endPoint x: 521, endPoint y: 158, distance: 280.4
click at [521, 158] on div "Issue - Intercom Issue/No Response No Response/Unable to hear [PERSON_NAME] Not…" at bounding box center [380, 276] width 313 height 309
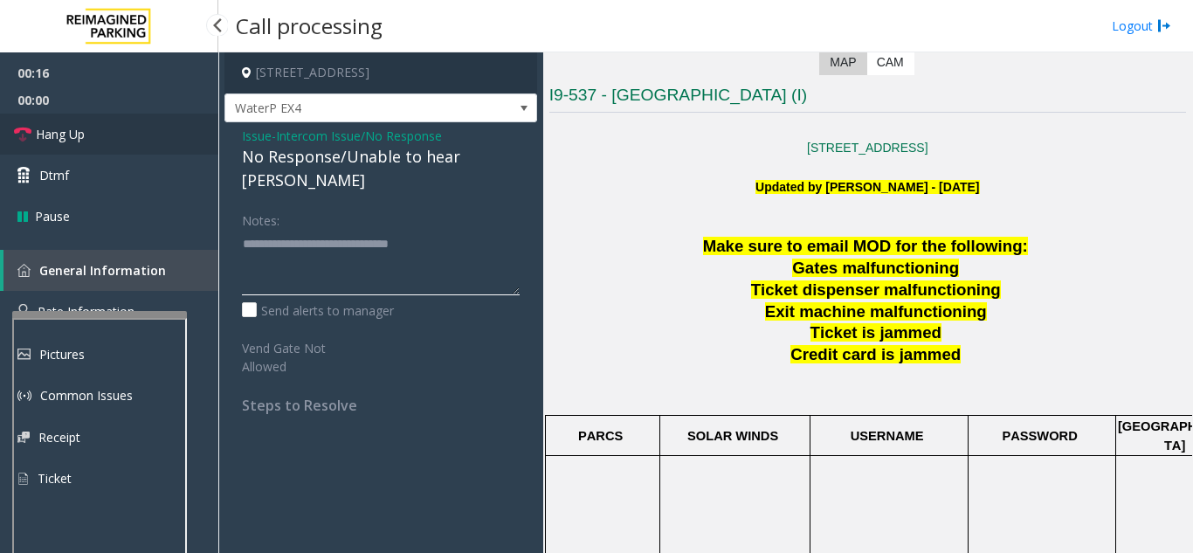
type textarea "**********"
click at [174, 123] on link "Hang Up" at bounding box center [109, 134] width 218 height 41
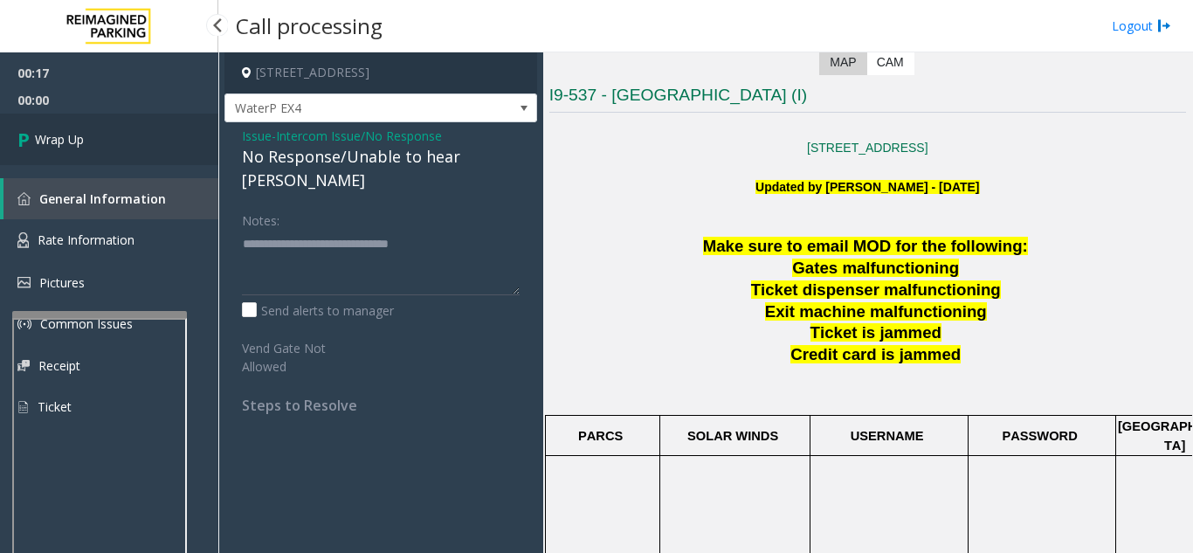
click at [118, 145] on link "Wrap Up" at bounding box center [109, 140] width 218 height 52
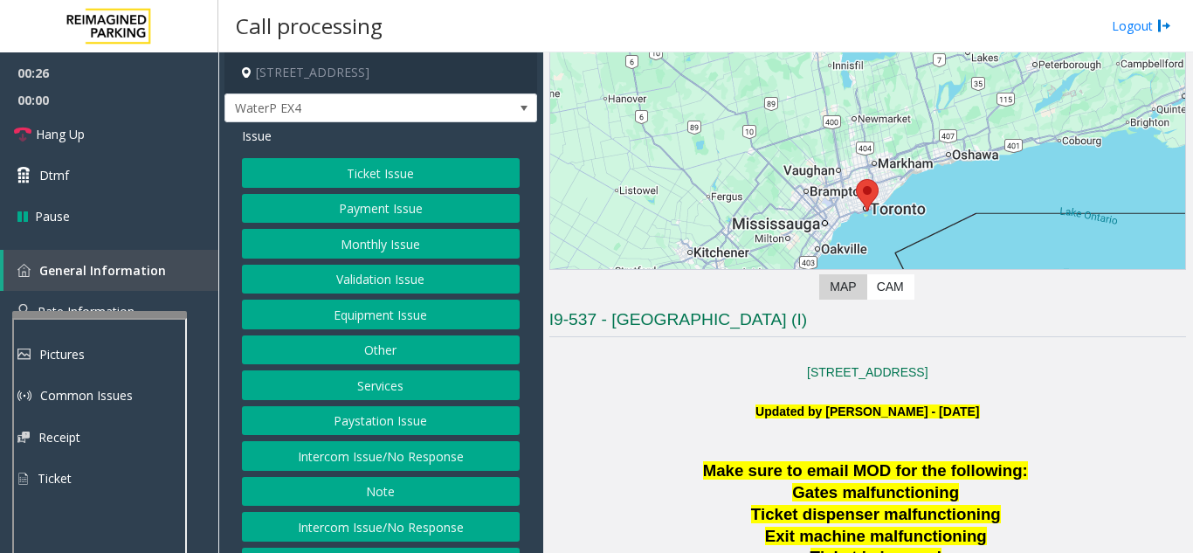
scroll to position [87, 0]
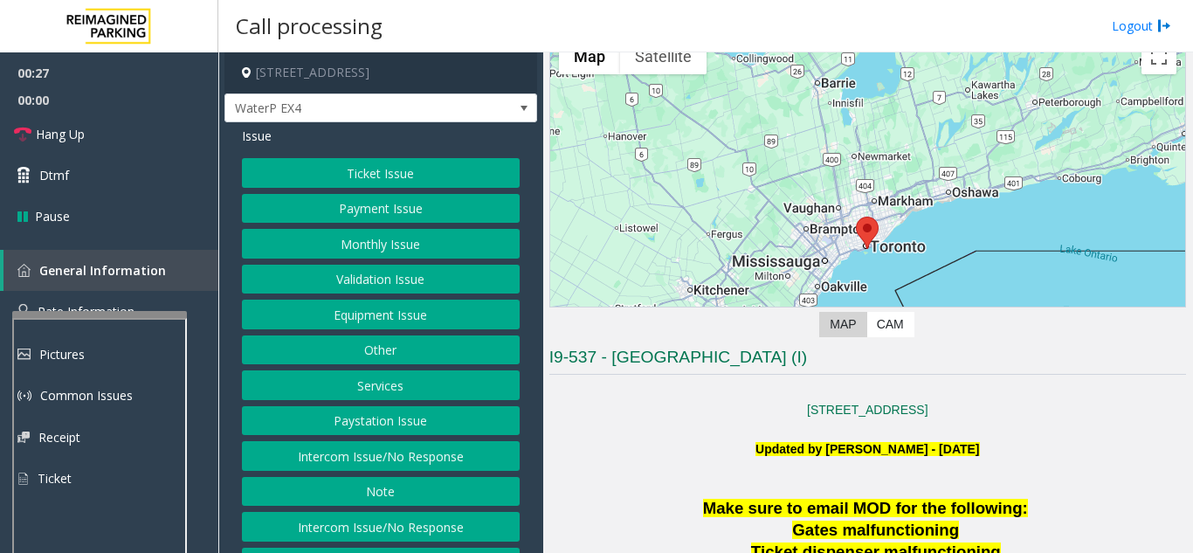
click at [388, 458] on button "Intercom Issue/No Response" at bounding box center [381, 456] width 278 height 30
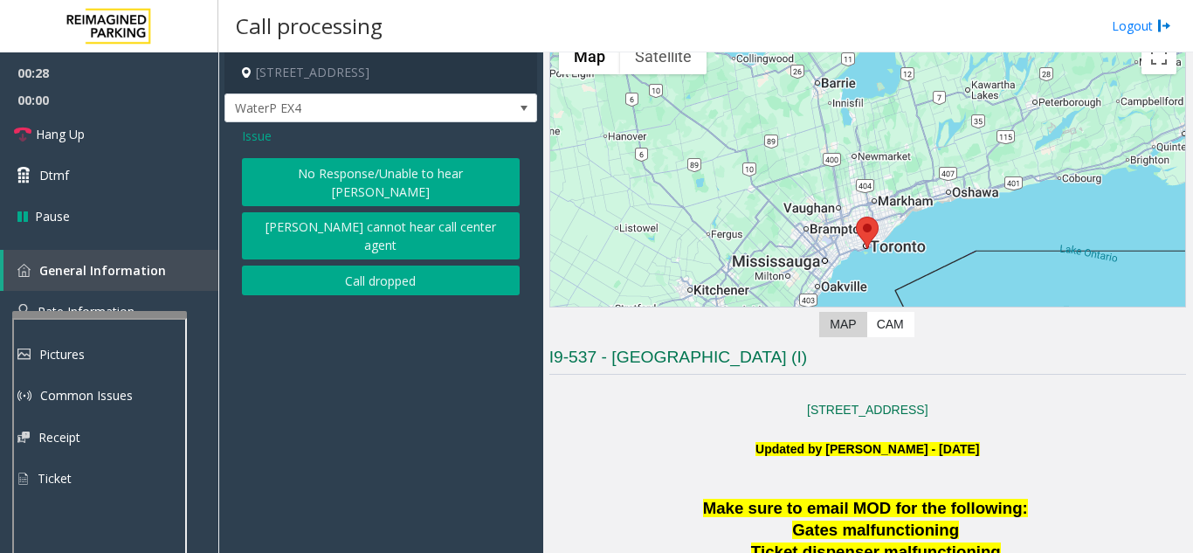
click at [339, 167] on button "No Response/Unable to hear [PERSON_NAME]" at bounding box center [381, 182] width 278 height 48
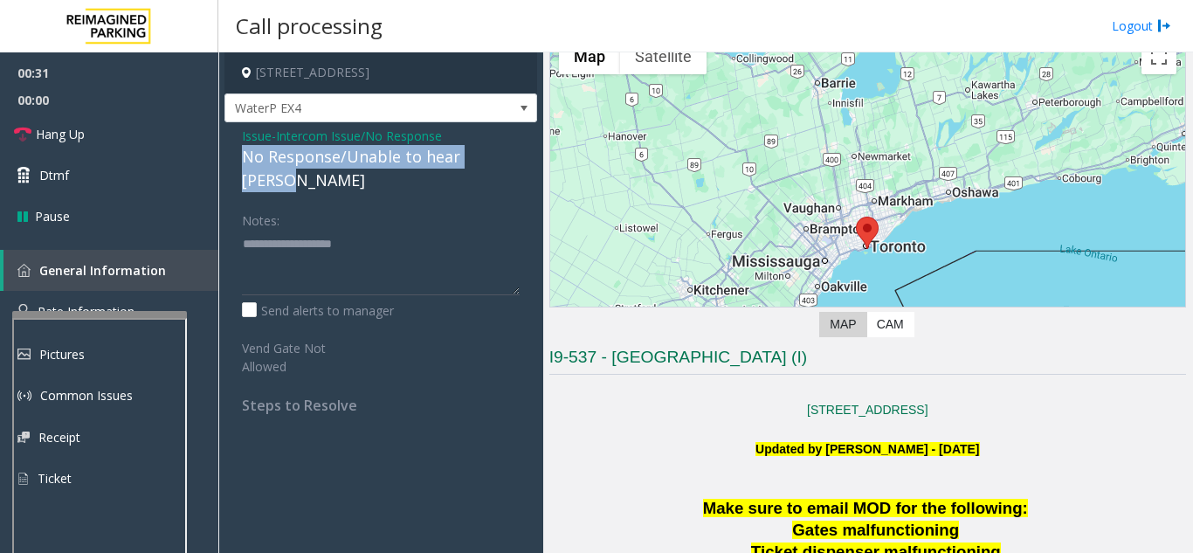
drag, startPoint x: 258, startPoint y: 151, endPoint x: 510, endPoint y: 151, distance: 252.3
click at [510, 151] on div "Issue - Intercom Issue/No Response No Response/Unable to hear [PERSON_NAME] Not…" at bounding box center [380, 276] width 313 height 309
click at [192, 150] on link "Hang Up" at bounding box center [109, 134] width 218 height 41
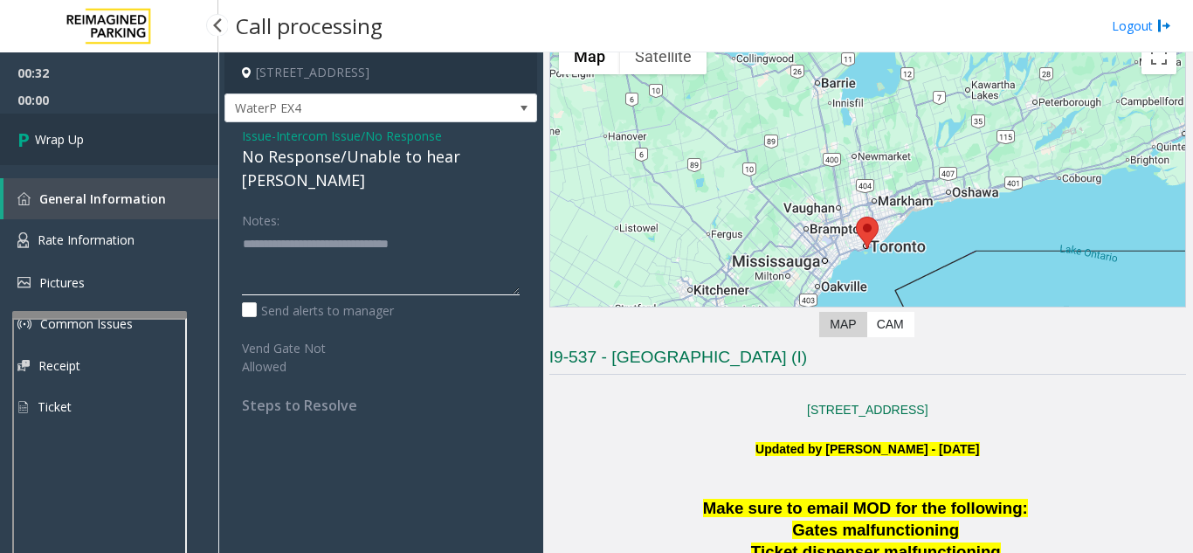
type textarea "**********"
click at [84, 155] on link "Wrap Up" at bounding box center [109, 140] width 218 height 52
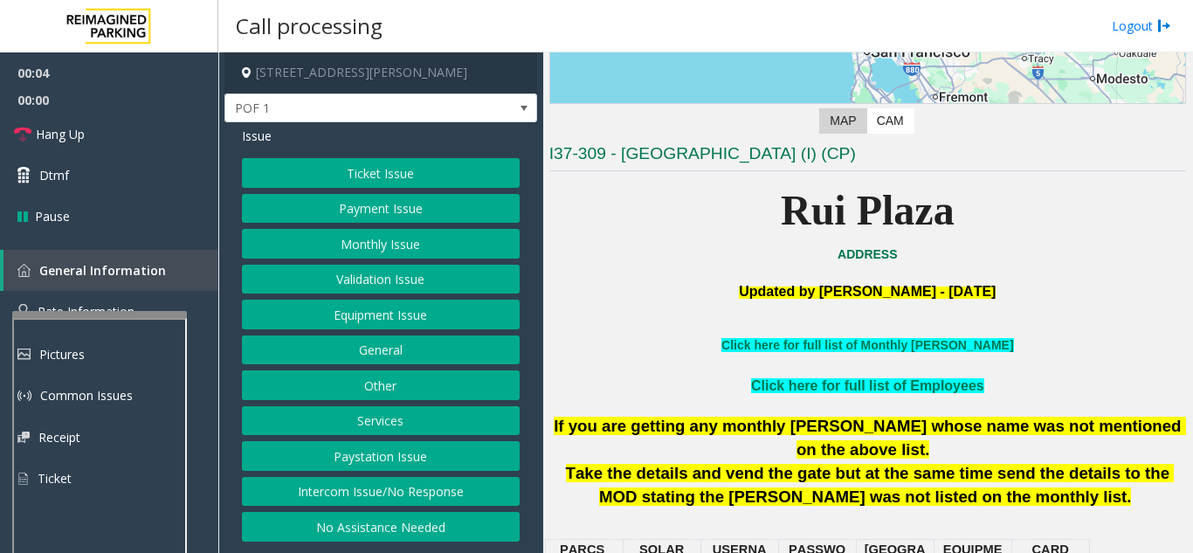
scroll to position [349, 0]
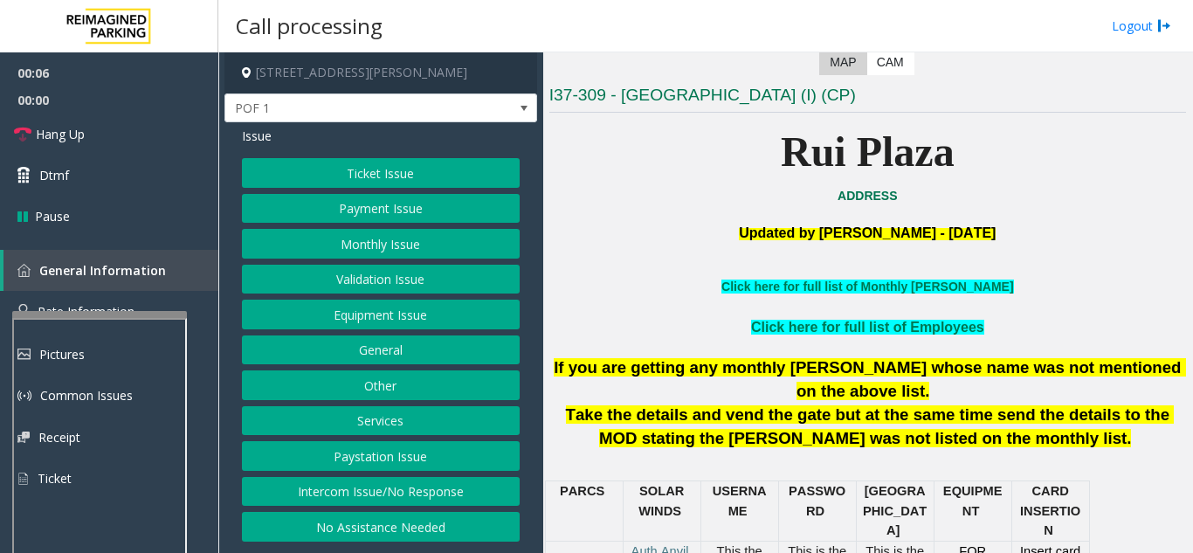
click at [390, 166] on button "Ticket Issue" at bounding box center [381, 173] width 278 height 30
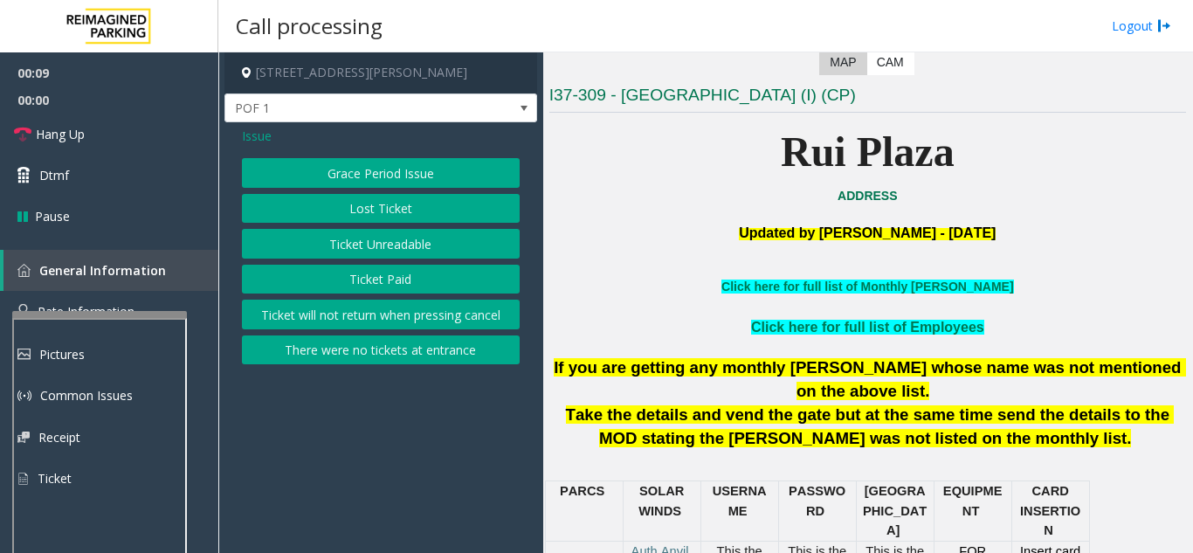
click at [421, 251] on button "Ticket Unreadable" at bounding box center [381, 244] width 278 height 30
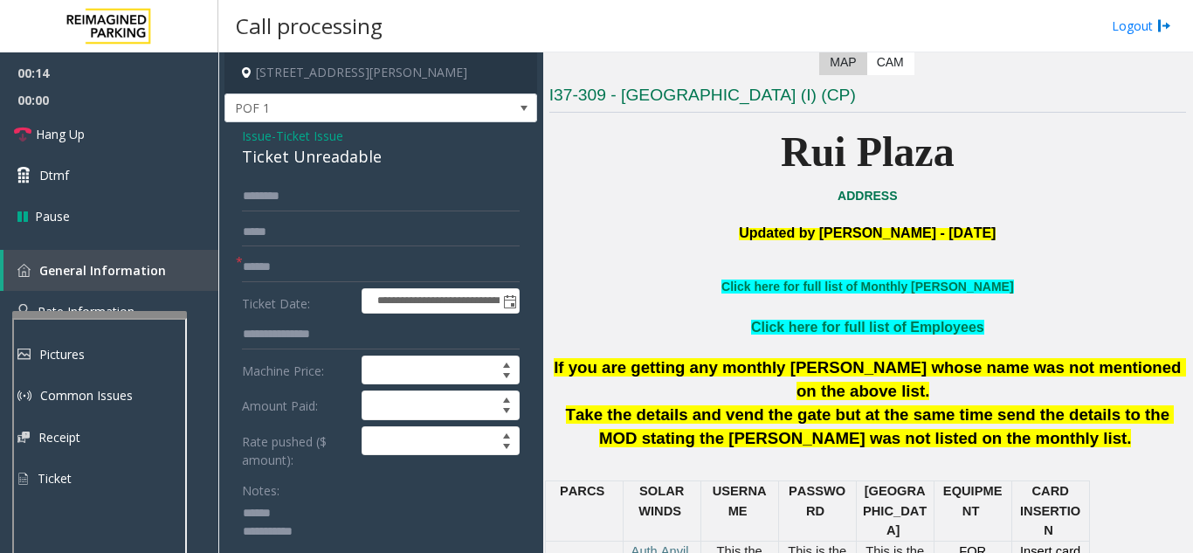
click at [306, 506] on textarea at bounding box center [374, 531] width 265 height 65
drag, startPoint x: 239, startPoint y: 156, endPoint x: 393, endPoint y: 150, distance: 153.8
type textarea "**********"
click at [369, 261] on input "text" at bounding box center [381, 267] width 278 height 30
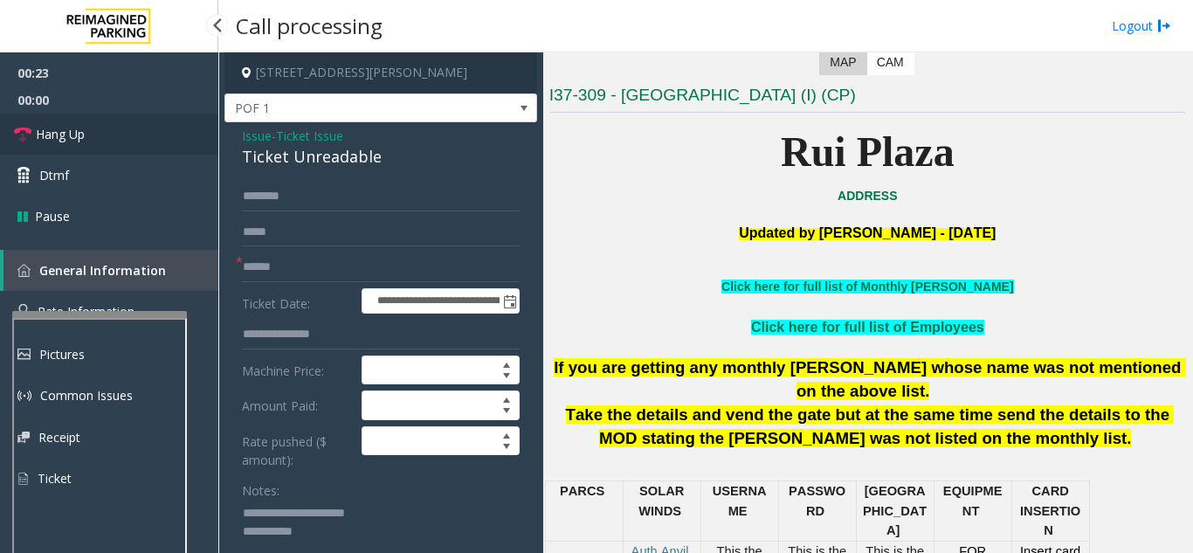
click at [109, 138] on link "Hang Up" at bounding box center [109, 134] width 218 height 41
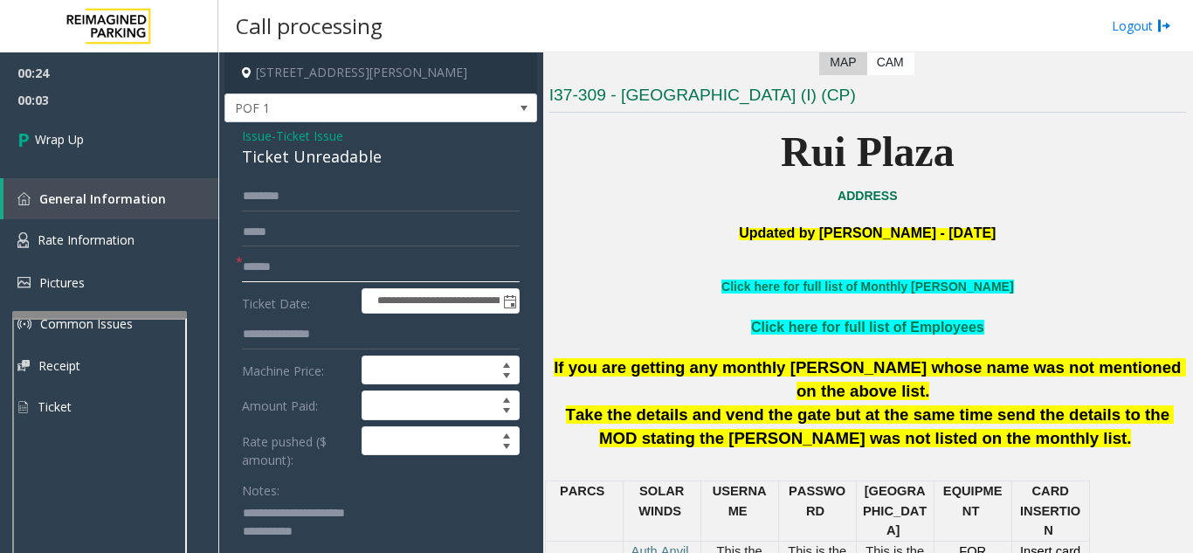
click at [363, 272] on input "text" at bounding box center [381, 267] width 278 height 30
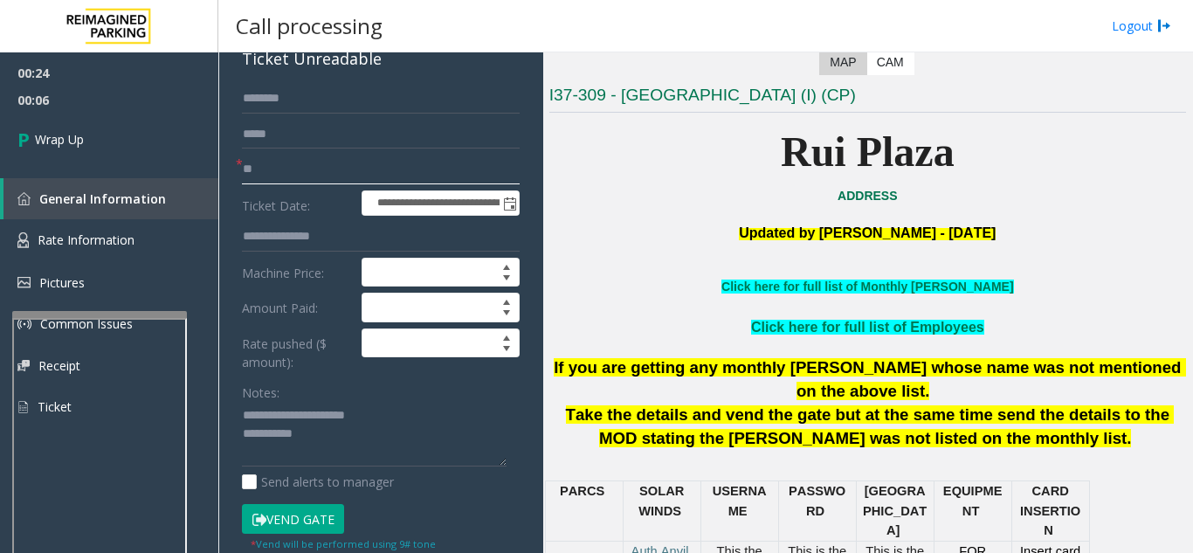
scroll to position [175, 0]
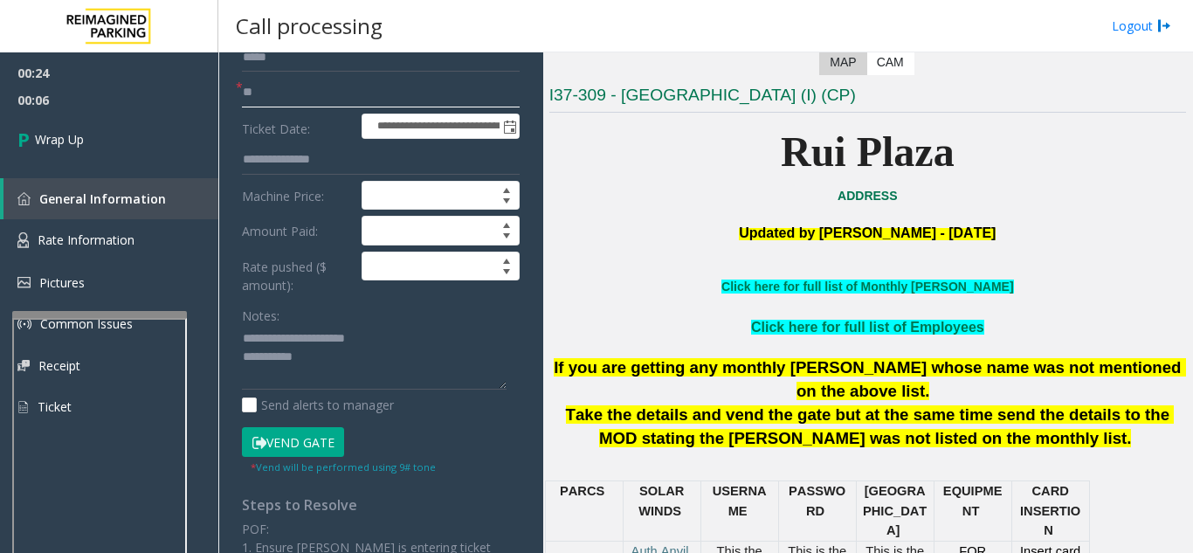
type input "**"
click at [331, 359] on textarea at bounding box center [374, 357] width 265 height 65
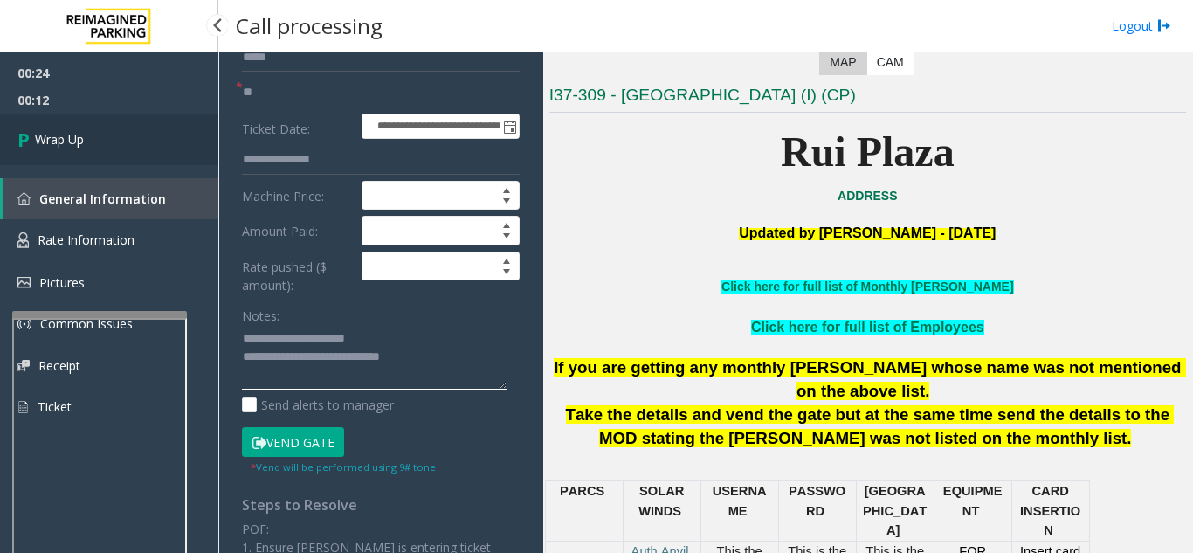
type textarea "**********"
click at [181, 143] on link "Wrap Up" at bounding box center [109, 140] width 218 height 52
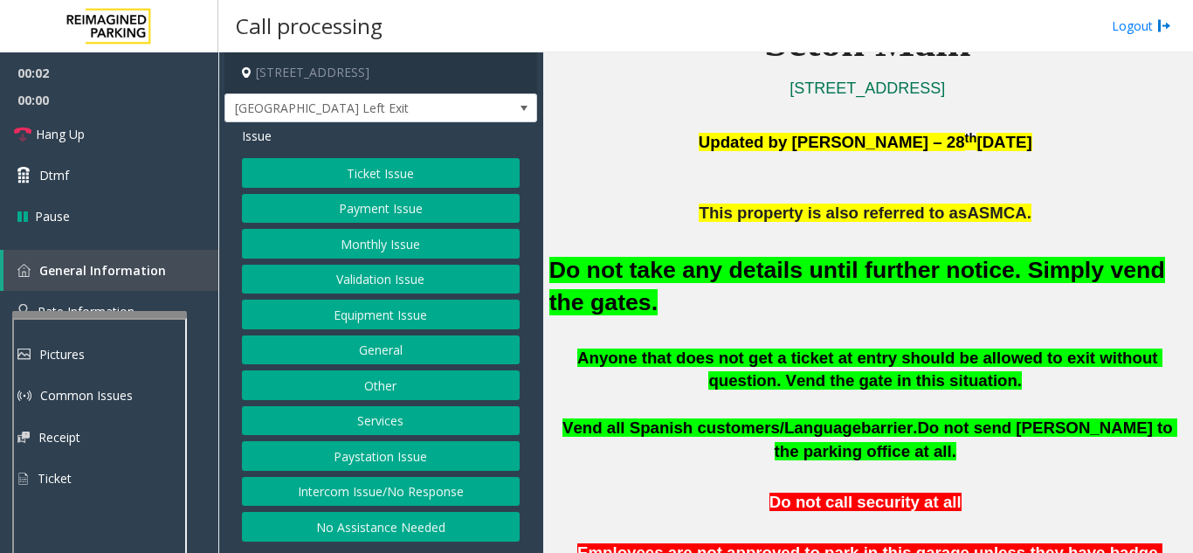
scroll to position [437, 0]
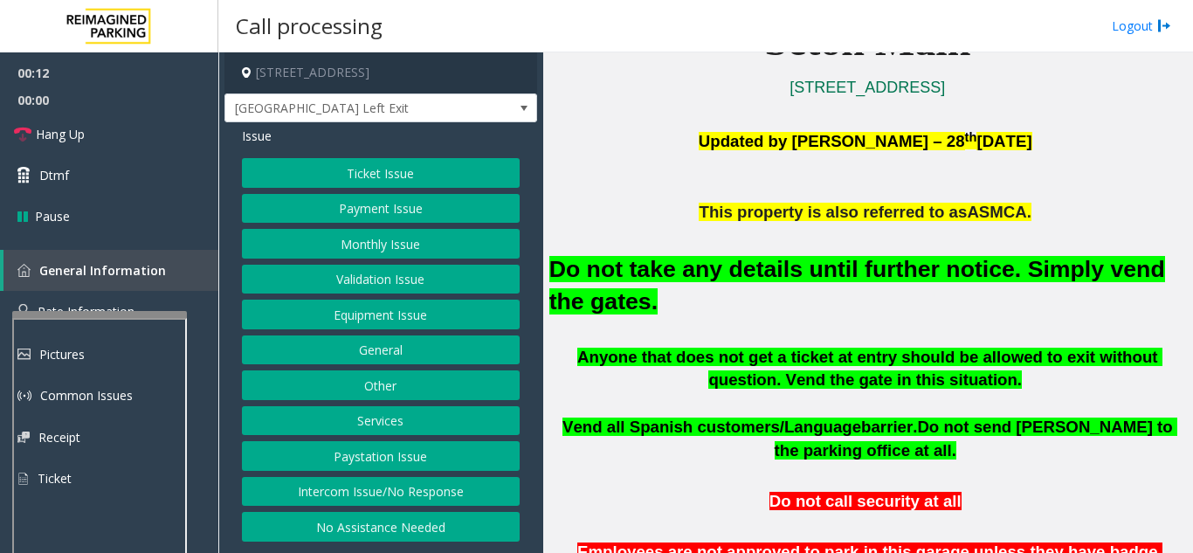
click at [403, 482] on button "Intercom Issue/No Response" at bounding box center [381, 492] width 278 height 30
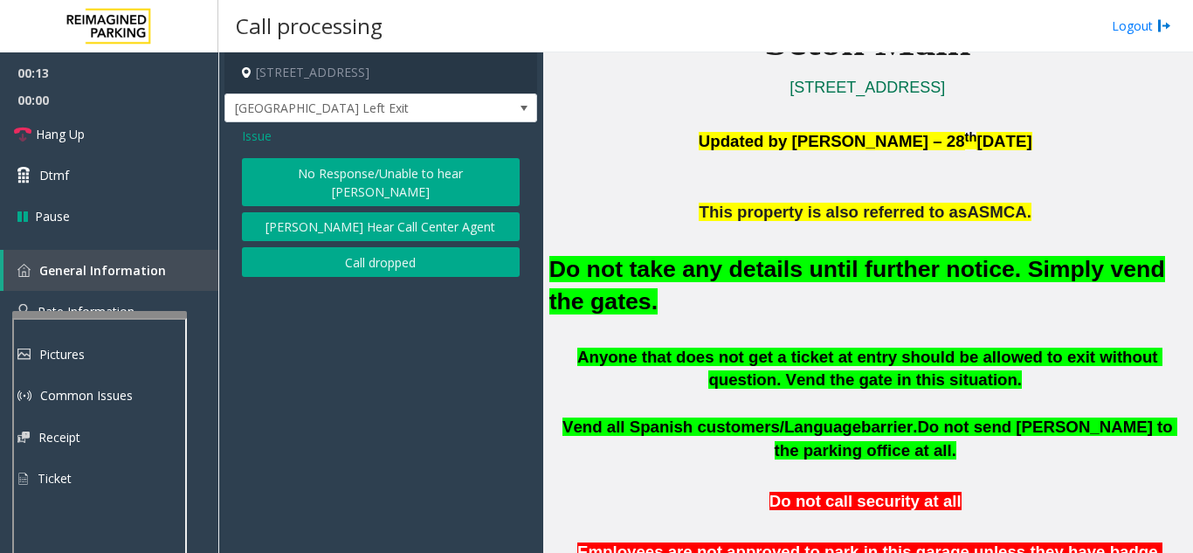
click at [375, 176] on button "No Response/Unable to hear [PERSON_NAME]" at bounding box center [381, 182] width 278 height 48
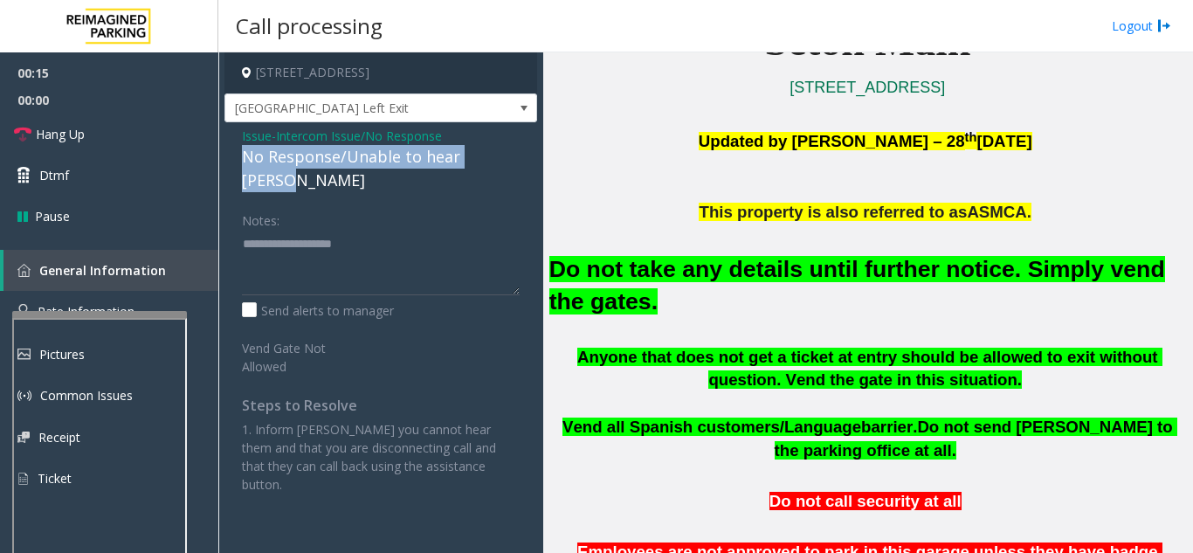
drag, startPoint x: 244, startPoint y: 158, endPoint x: 519, endPoint y: 154, distance: 275.1
click at [519, 154] on div "Issue - Intercom Issue/No Response No Response/Unable to hear [PERSON_NAME] Not…" at bounding box center [380, 316] width 313 height 389
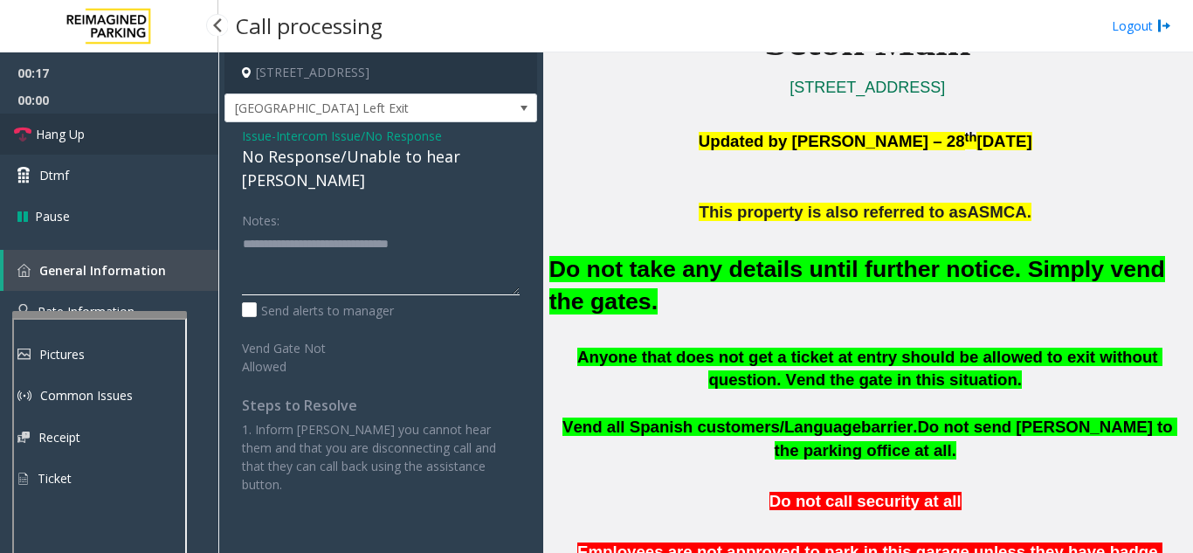
type textarea "**********"
click at [101, 132] on link "Hang Up" at bounding box center [109, 134] width 218 height 41
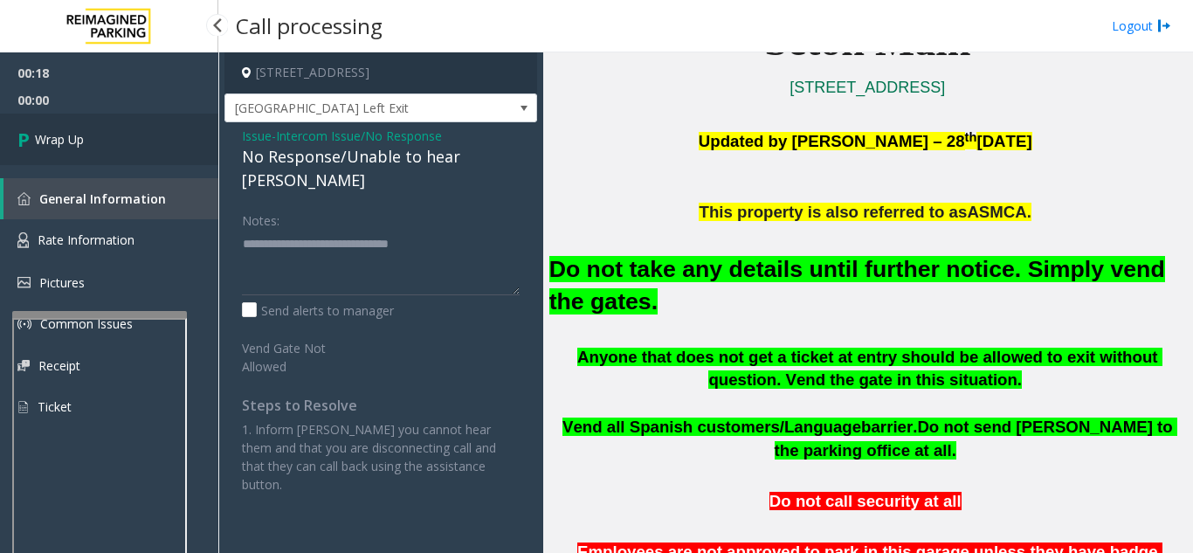
click at [101, 132] on link "Wrap Up" at bounding box center [109, 140] width 218 height 52
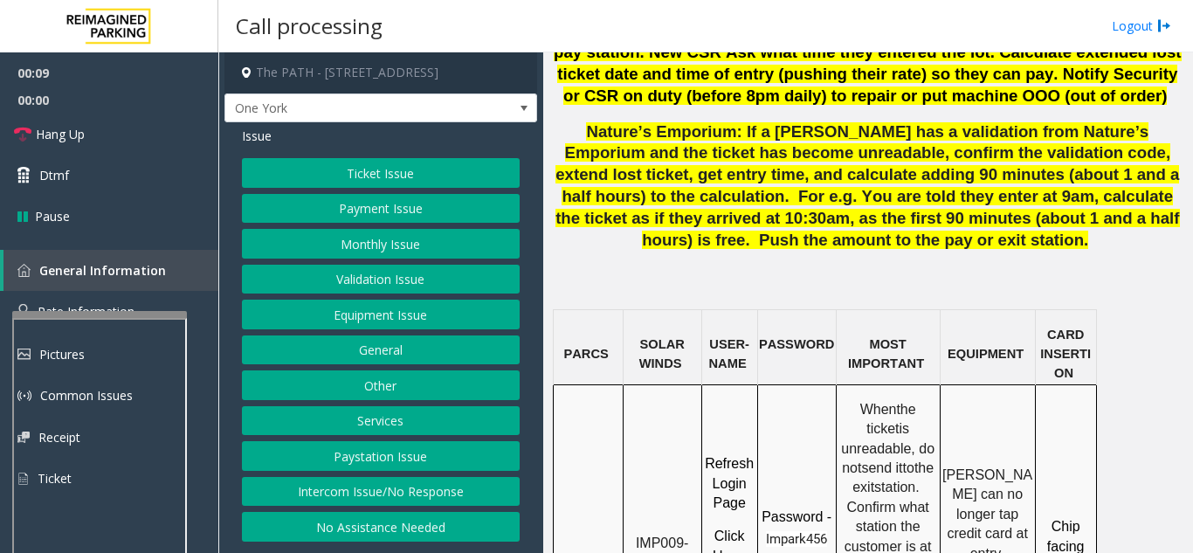
scroll to position [1397, 0]
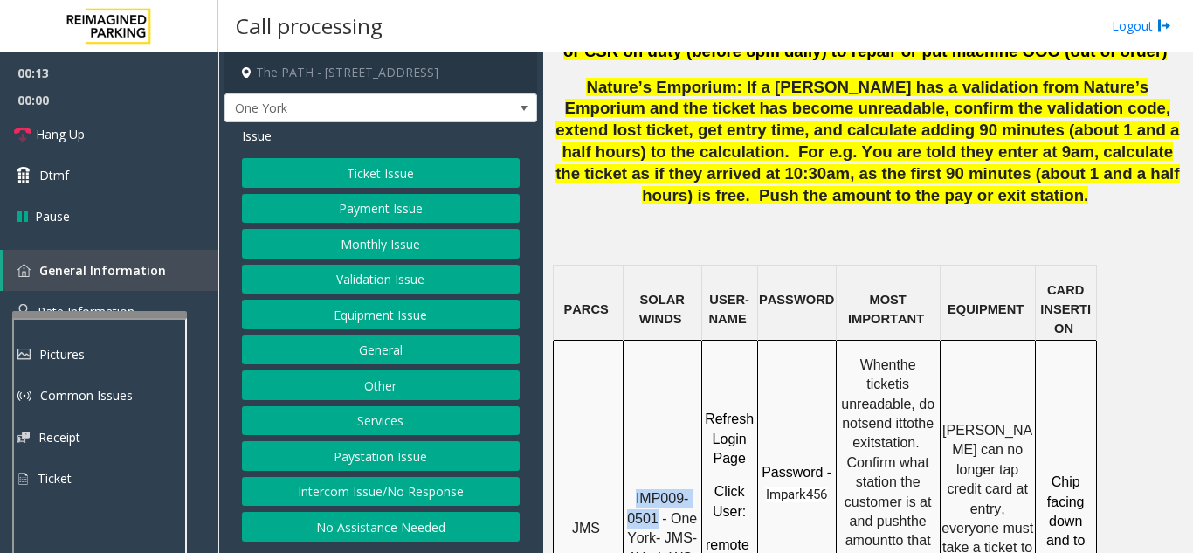
drag, startPoint x: 657, startPoint y: 339, endPoint x: 635, endPoint y: 325, distance: 26.7
click at [635, 489] on p "IMP009-0501 - One York- JMS-1York-WS" at bounding box center [662, 528] width 76 height 79
copy span "IMP009-0501"
click at [433, 175] on button "Ticket Issue" at bounding box center [381, 173] width 278 height 30
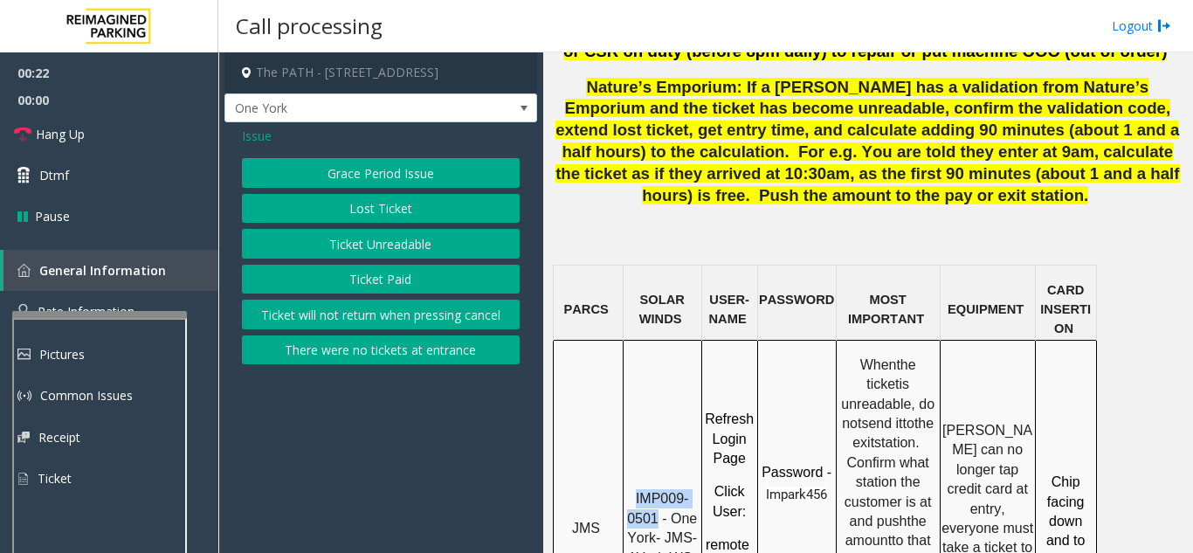
click at [444, 246] on button "Ticket Unreadable" at bounding box center [381, 244] width 278 height 30
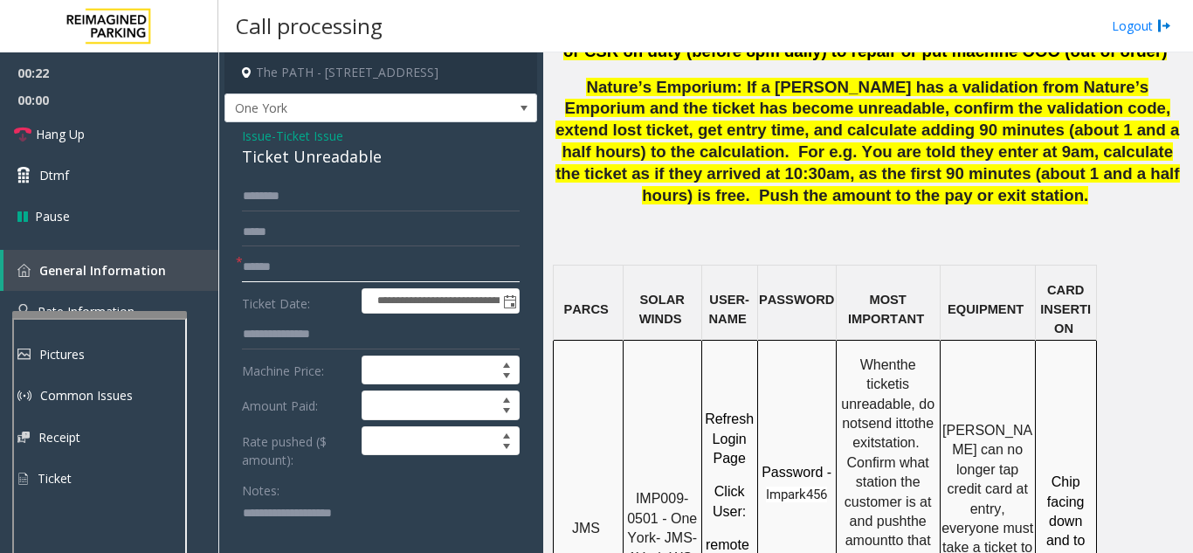
click at [367, 273] on input "text" at bounding box center [381, 267] width 278 height 30
click at [293, 262] on input "text" at bounding box center [381, 267] width 278 height 30
type input "********"
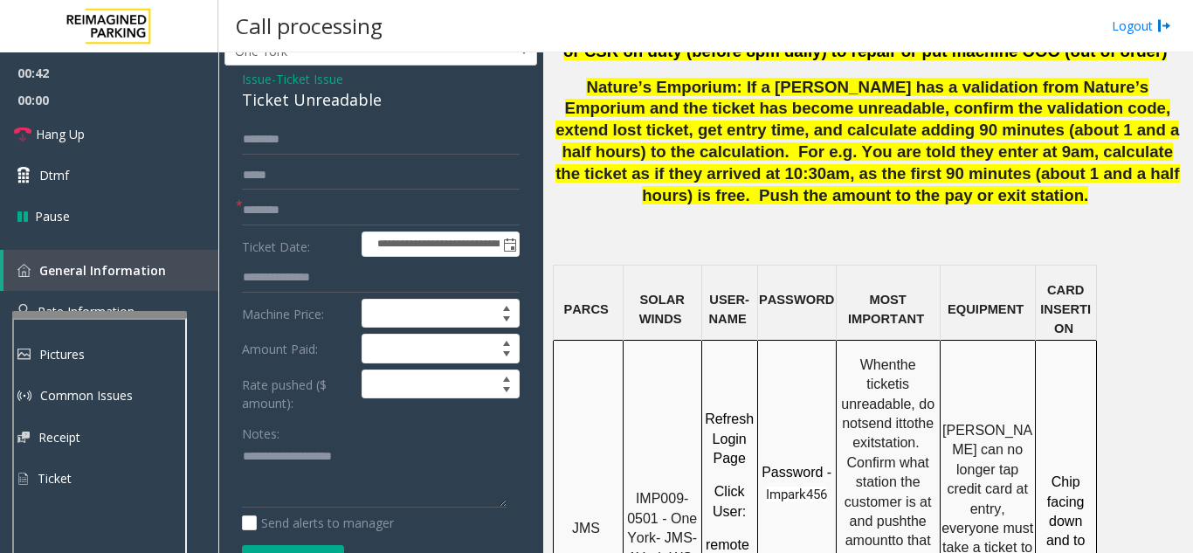
scroll to position [97, 0]
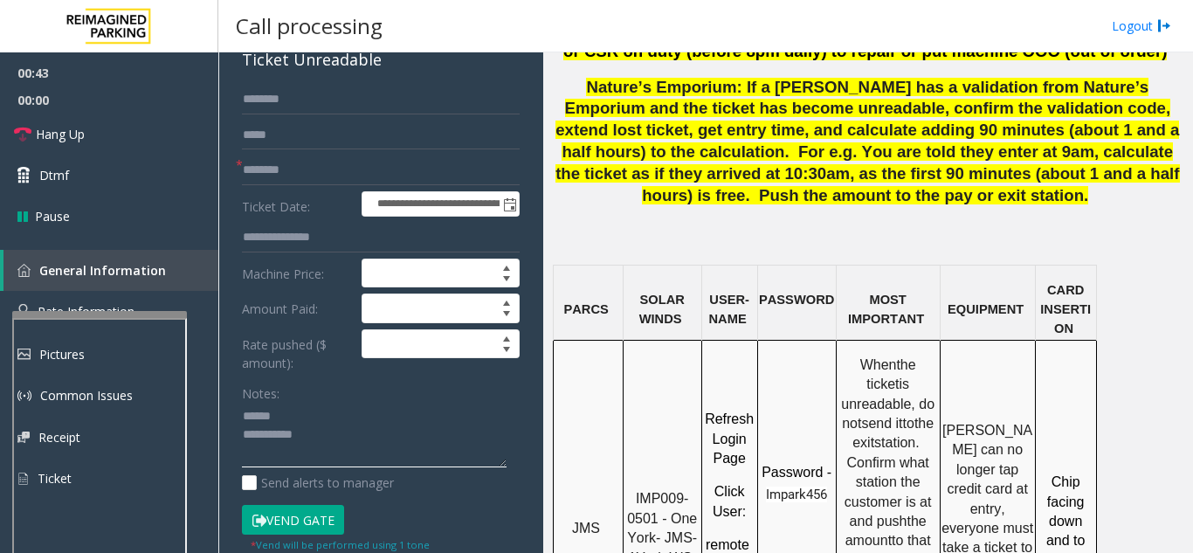
click at [320, 423] on textarea at bounding box center [374, 435] width 265 height 65
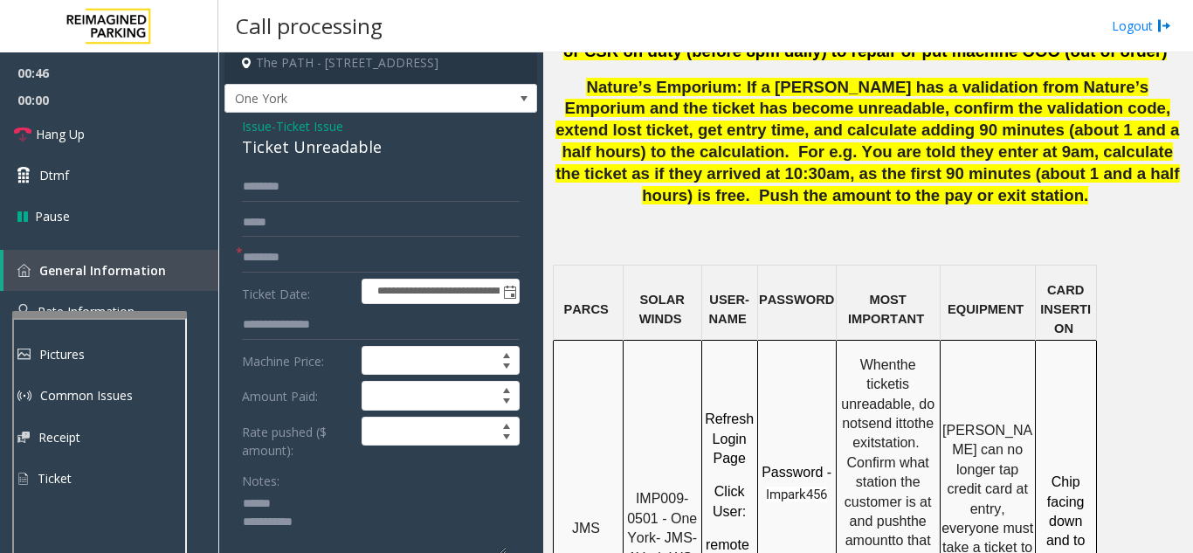
type textarea "**********"
click at [256, 129] on span "Issue" at bounding box center [257, 126] width 30 height 18
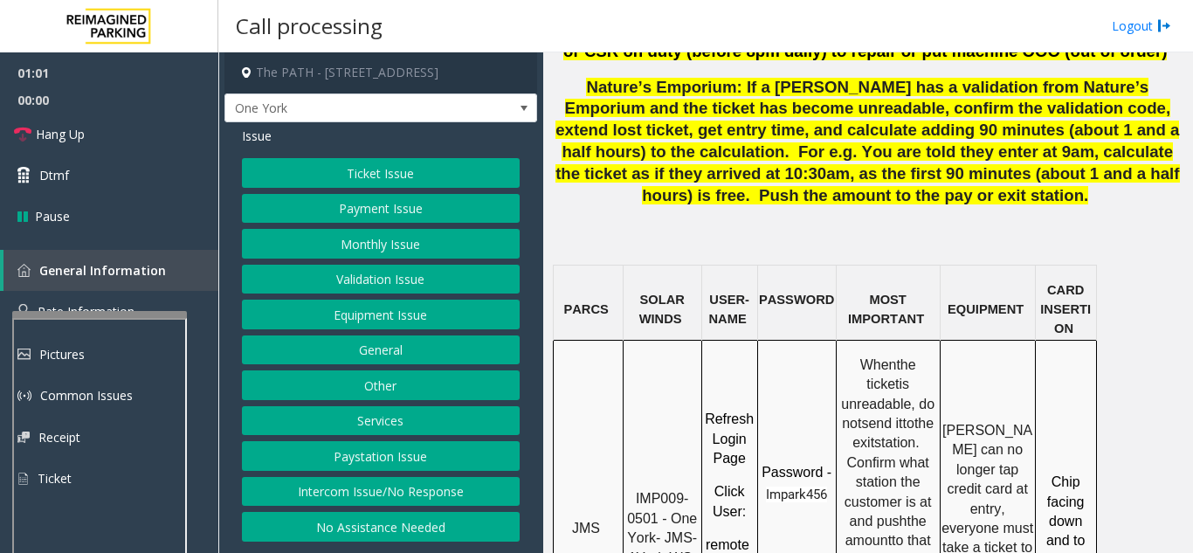
scroll to position [0, 0]
click at [394, 176] on button "Ticket Issue" at bounding box center [381, 173] width 278 height 30
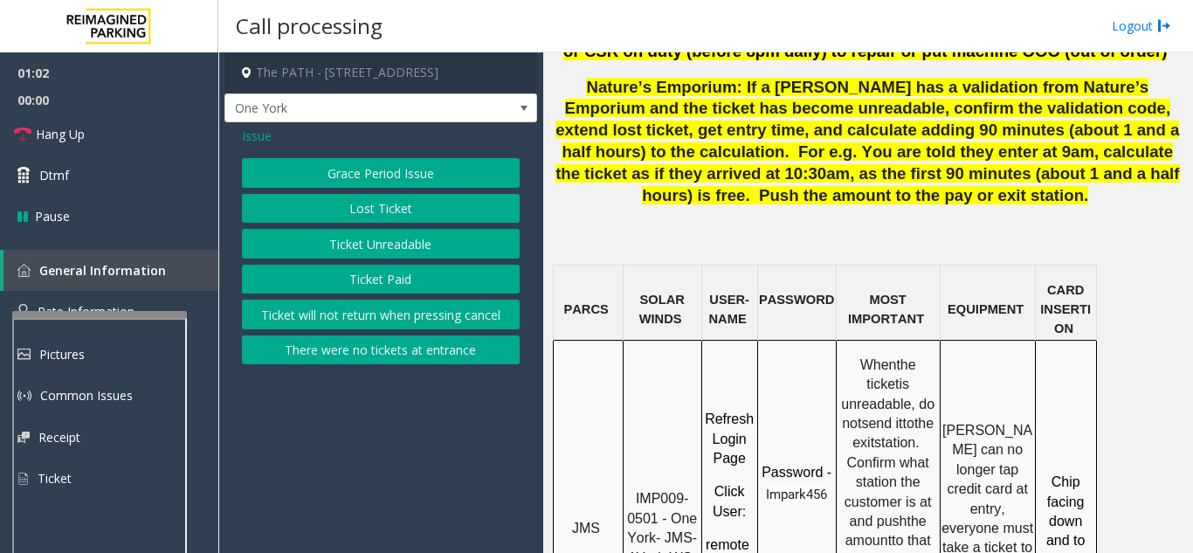
click at [416, 276] on button "Ticket Paid" at bounding box center [381, 280] width 278 height 30
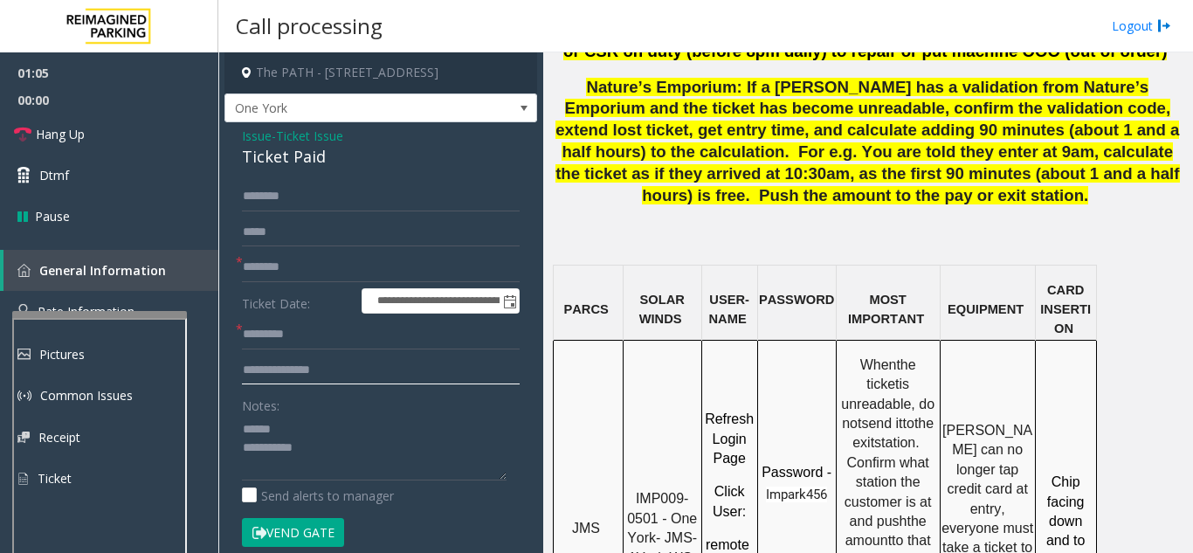
click at [348, 374] on input "text" at bounding box center [381, 370] width 278 height 30
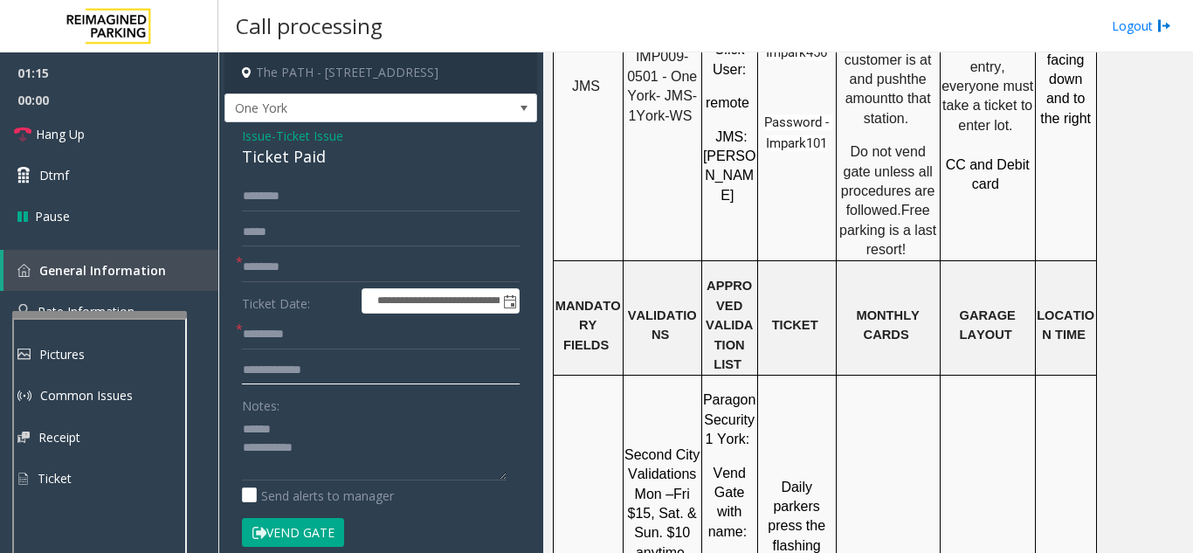
scroll to position [2008, 0]
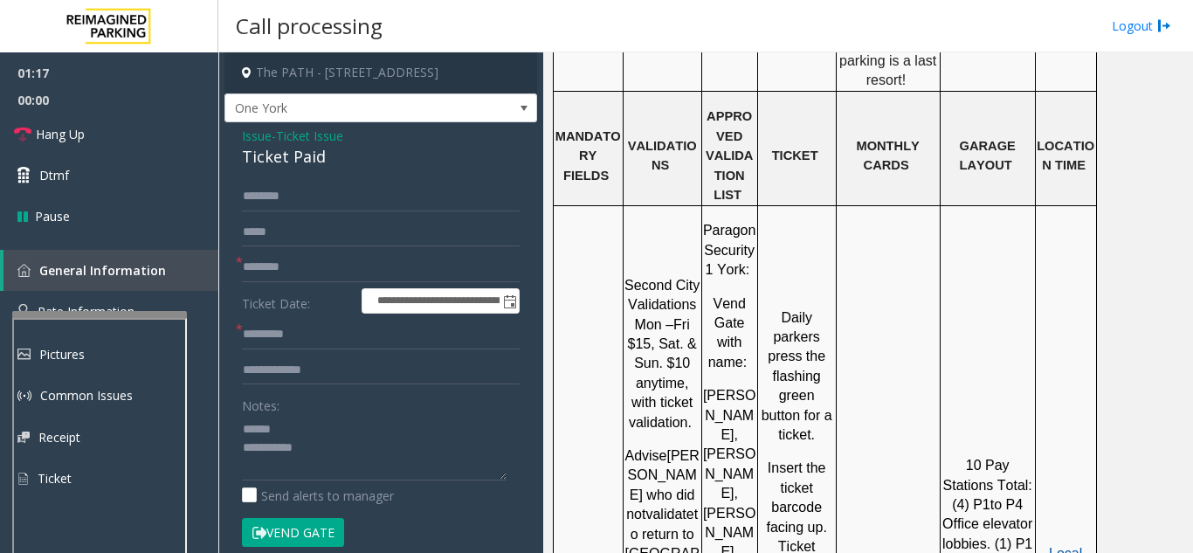
click at [1067, 546] on span "Local Time" at bounding box center [1067, 563] width 38 height 34
click at [354, 357] on input "**********" at bounding box center [381, 370] width 278 height 30
type input "**********"
click at [342, 342] on input "text" at bounding box center [381, 335] width 278 height 30
click at [278, 530] on button "Vend Gate" at bounding box center [293, 533] width 102 height 30
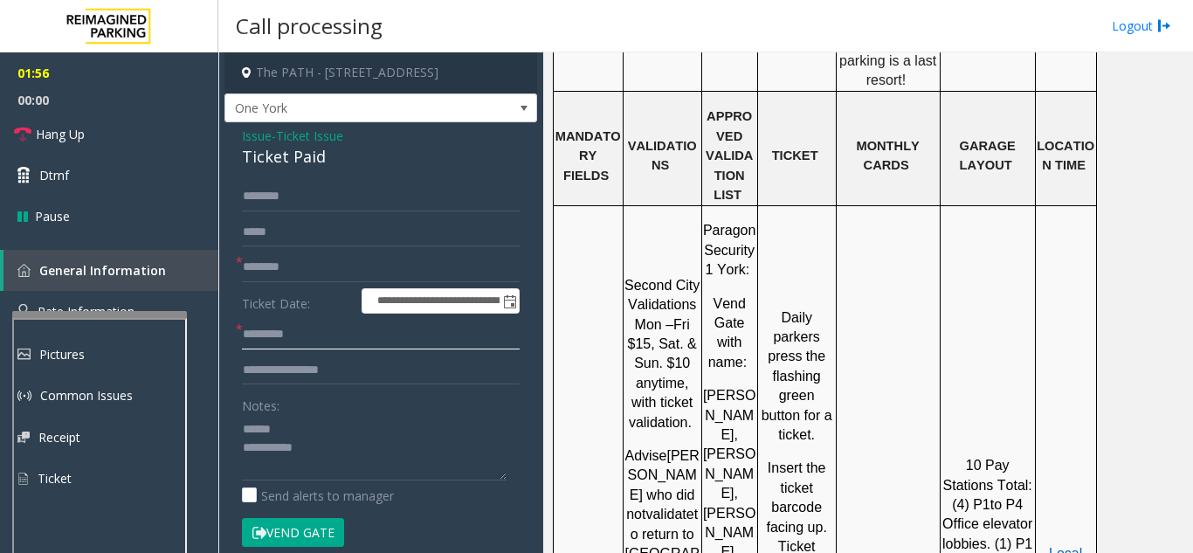
click at [299, 334] on input "text" at bounding box center [381, 335] width 278 height 30
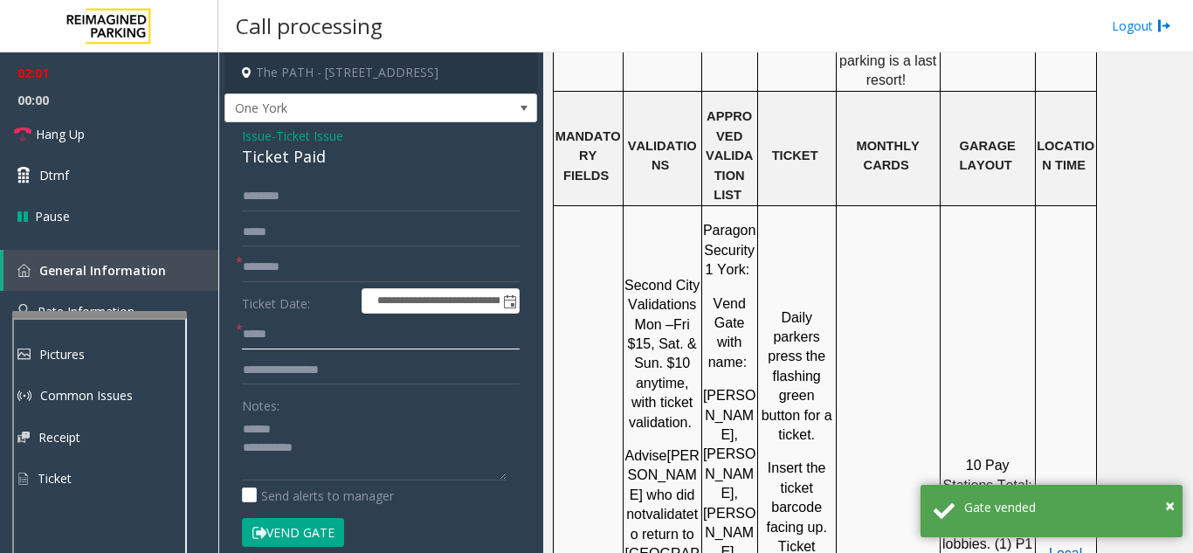
type input "****"
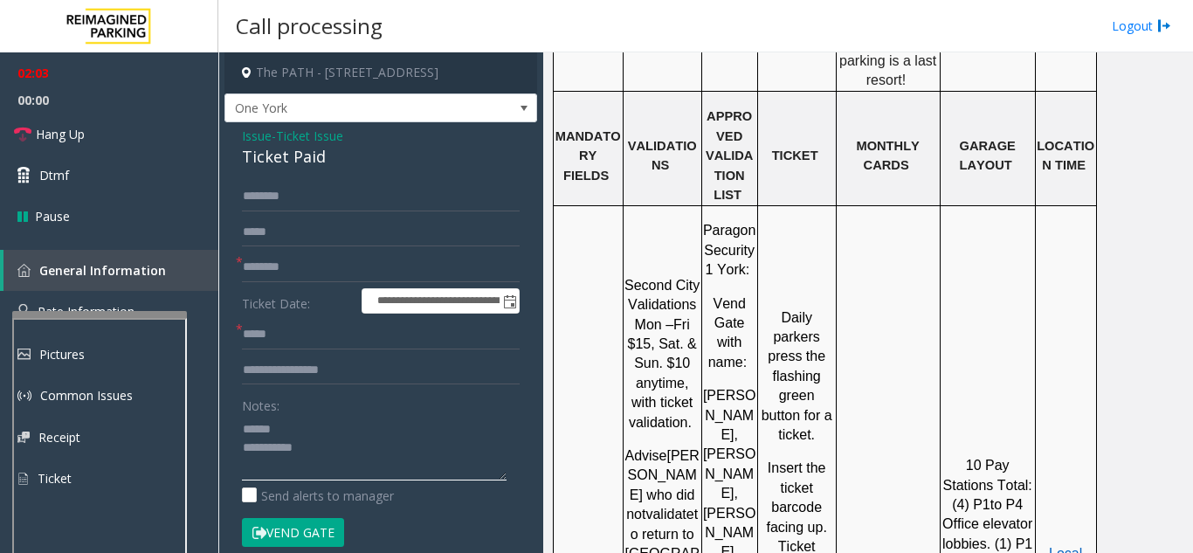
click at [314, 430] on textarea at bounding box center [374, 447] width 265 height 65
drag, startPoint x: 242, startPoint y: 160, endPoint x: 340, endPoint y: 153, distance: 98.0
click at [340, 153] on div "**********" at bounding box center [380, 554] width 313 height 865
click at [149, 143] on link "Hang Up" at bounding box center [109, 134] width 218 height 41
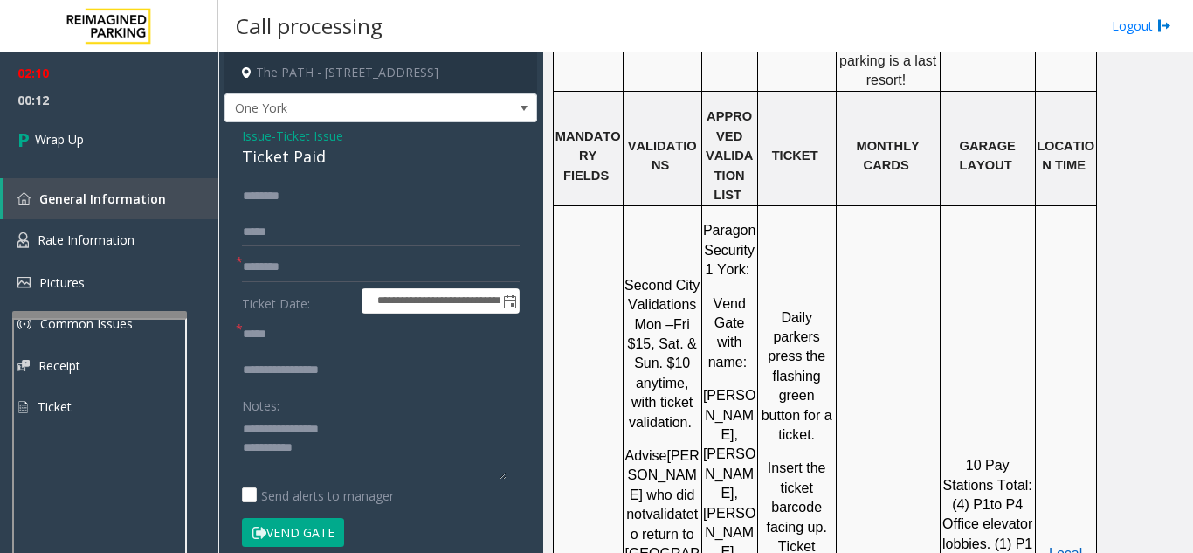
click at [341, 451] on textarea at bounding box center [374, 447] width 265 height 65
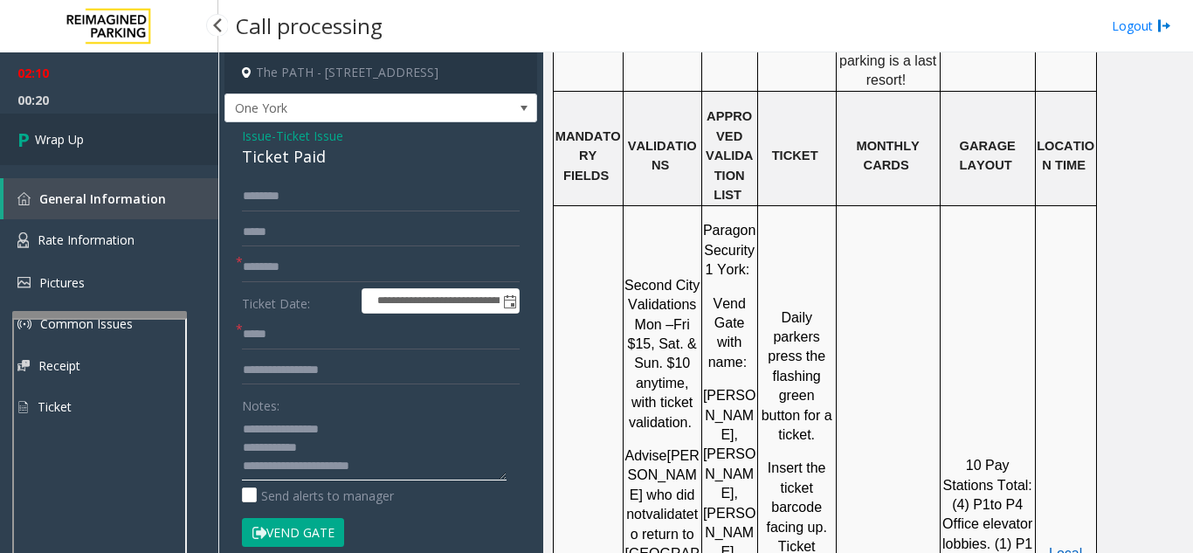
type textarea "**********"
click at [94, 134] on link "Wrap Up" at bounding box center [109, 140] width 218 height 52
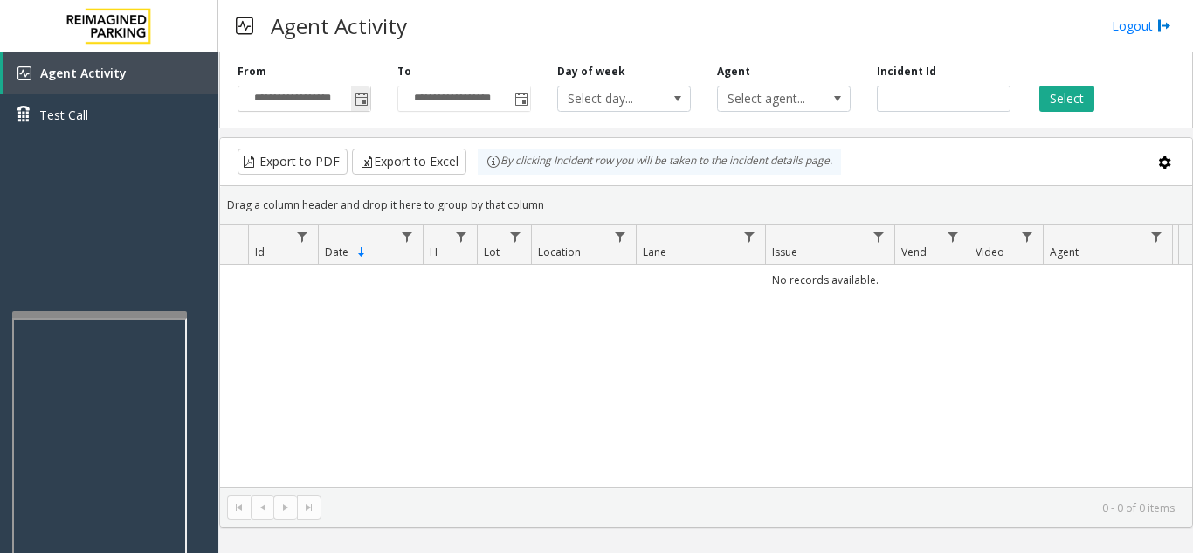
click at [361, 100] on span "Toggle popup" at bounding box center [362, 100] width 14 height 14
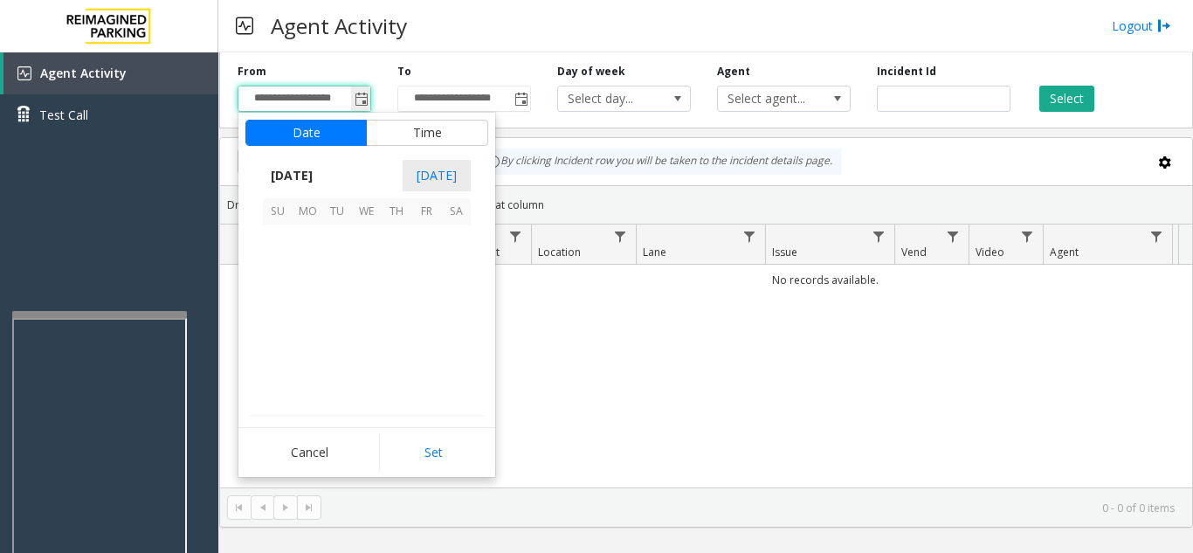
scroll to position [313174, 0]
click at [455, 355] on span "30" at bounding box center [456, 358] width 30 height 30
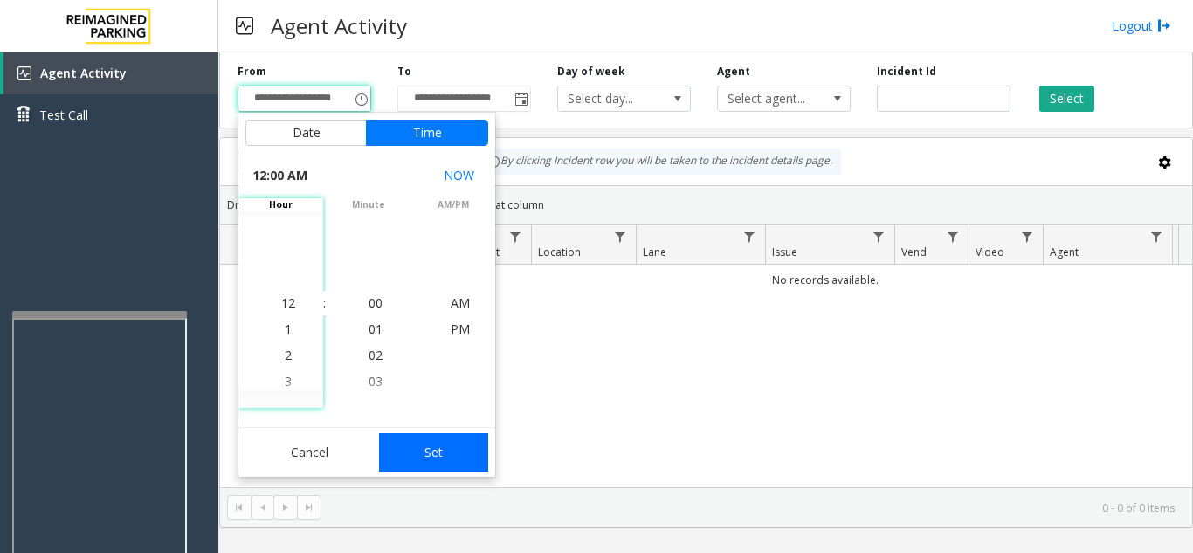
click at [440, 458] on button "Set" at bounding box center [434, 452] width 110 height 38
type input "**********"
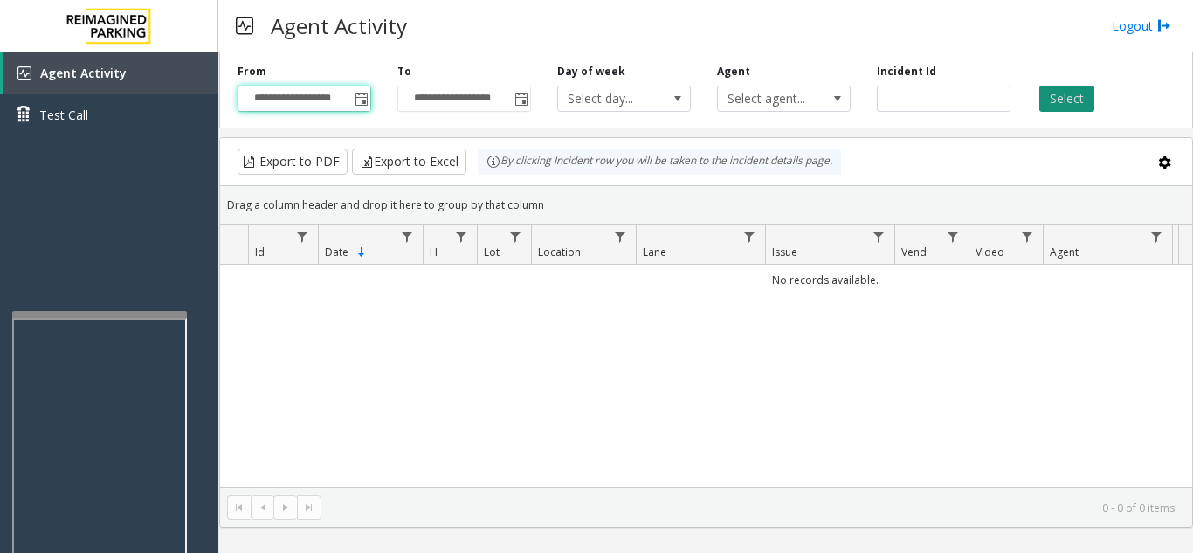
click at [1059, 90] on button "Select" at bounding box center [1066, 99] width 55 height 26
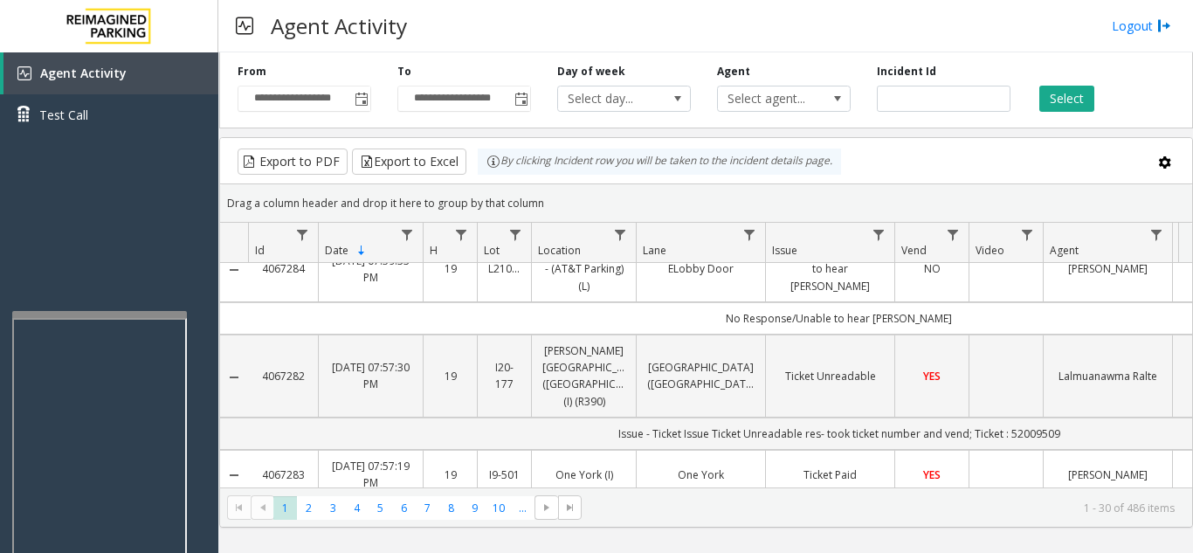
scroll to position [0, 0]
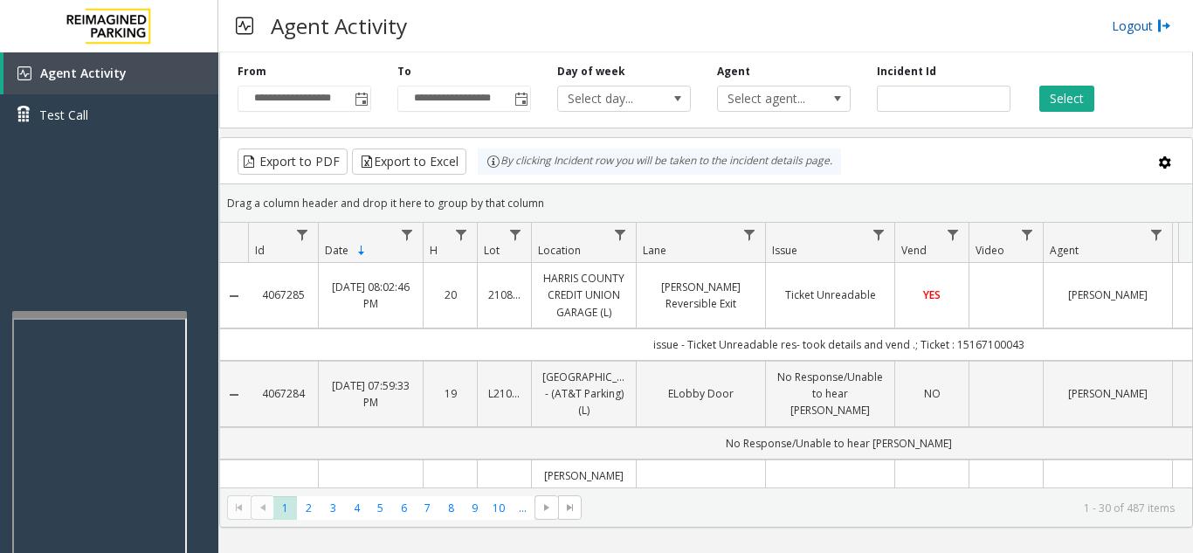
click at [1137, 29] on link "Logout" at bounding box center [1141, 26] width 59 height 18
